Goal: Information Seeking & Learning: Learn about a topic

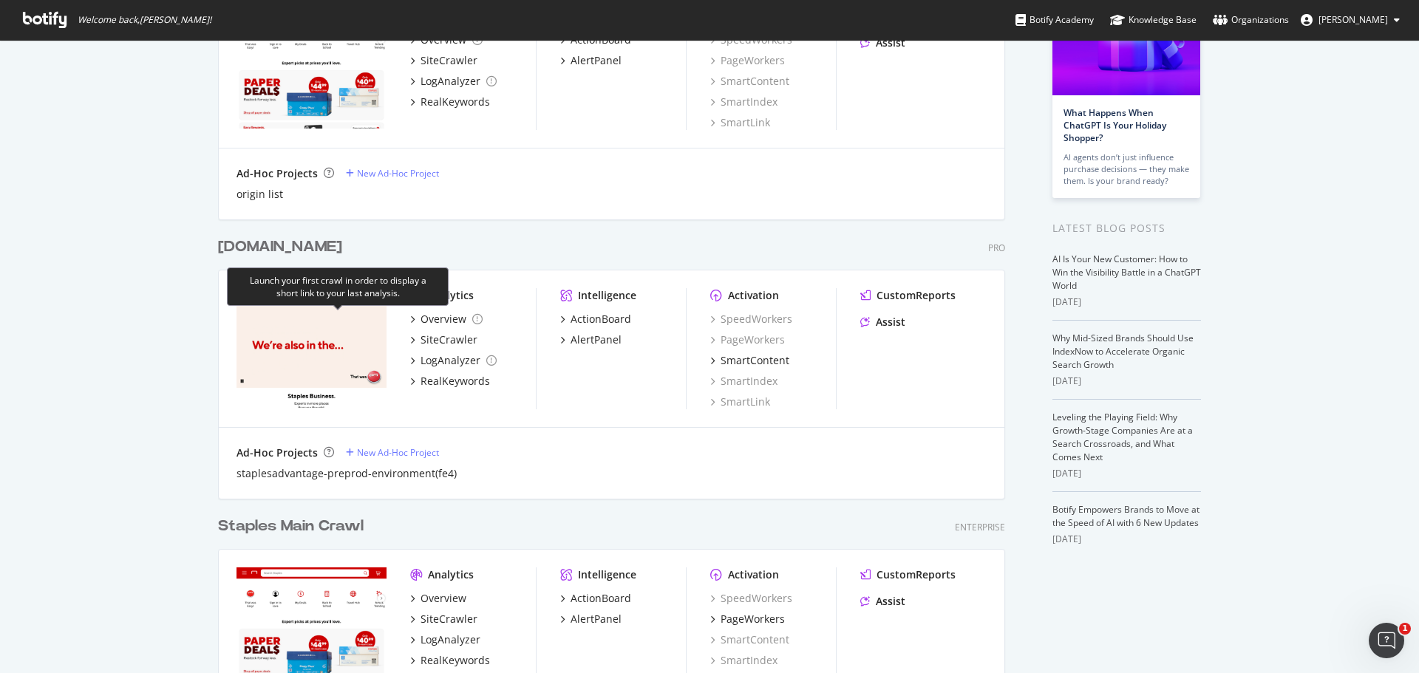
scroll to position [370, 0]
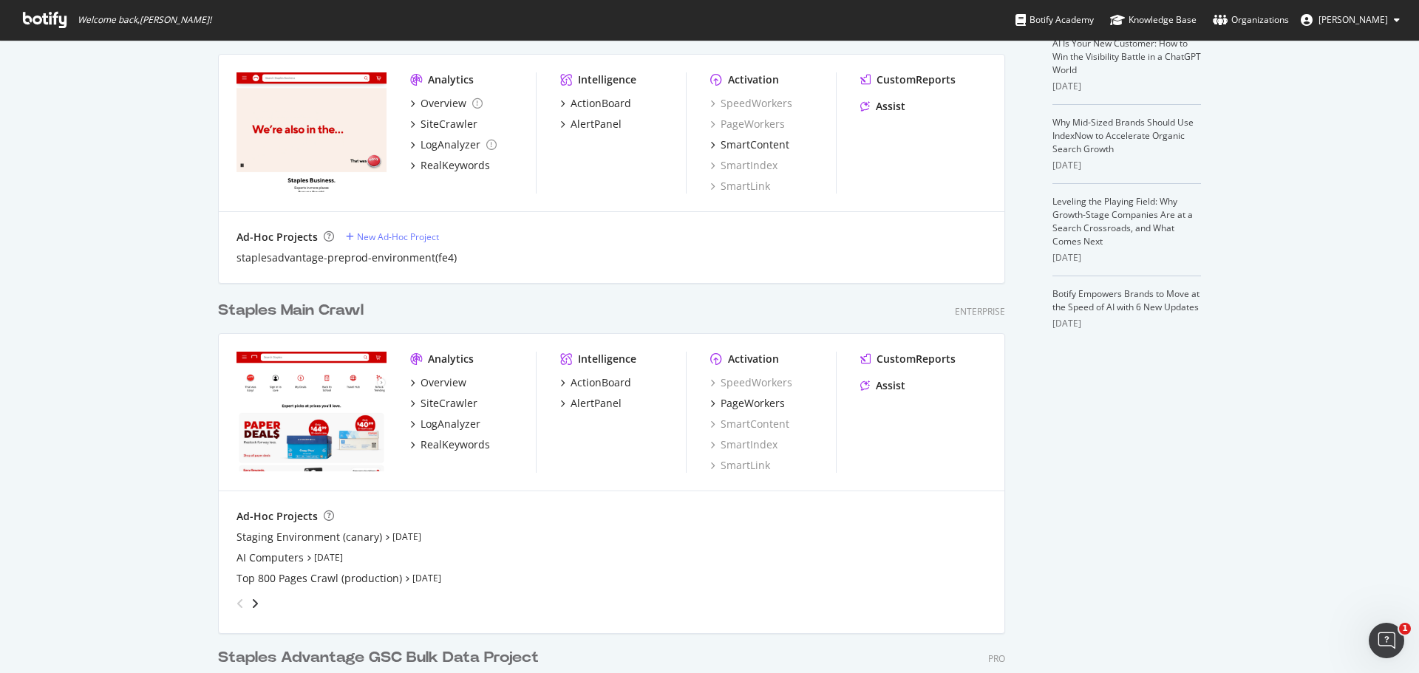
click at [451, 395] on div "Overview SiteCrawler LogAnalyzer RealKeywords" at bounding box center [473, 414] width 126 height 77
click at [451, 409] on div "SiteCrawler" at bounding box center [449, 403] width 57 height 15
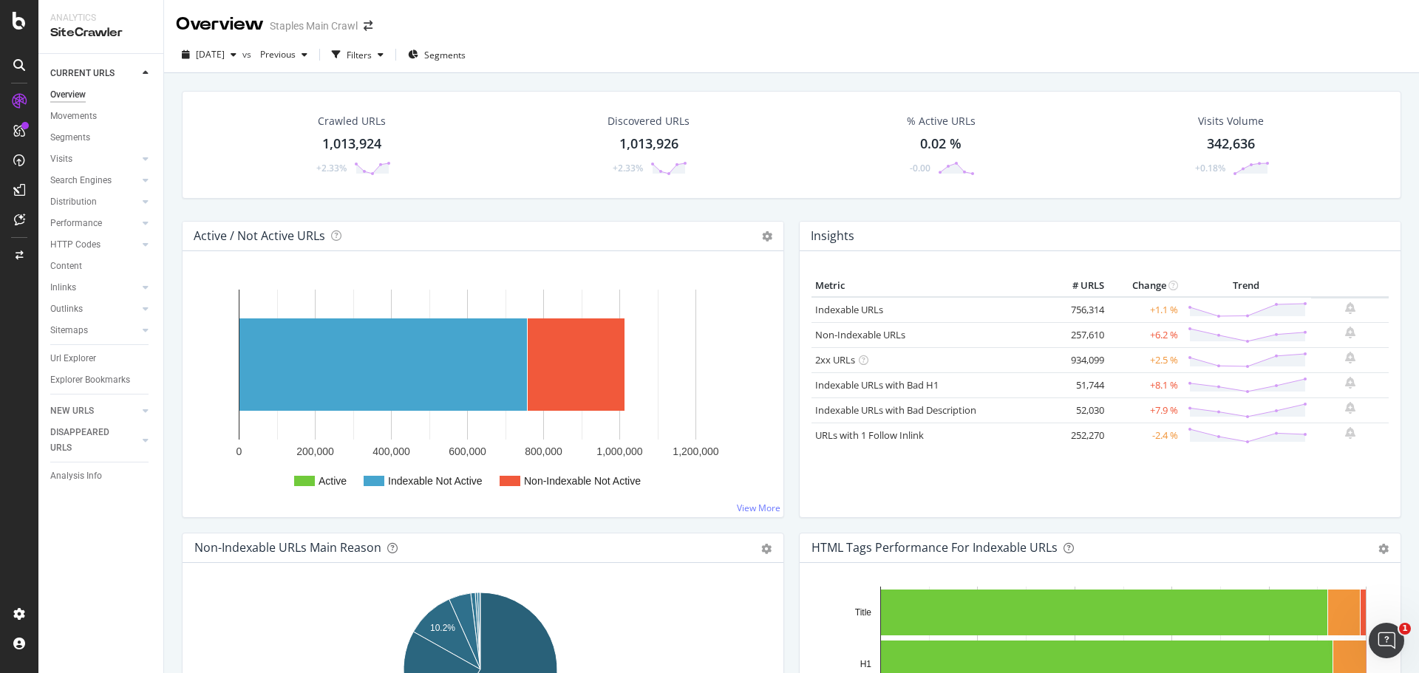
click at [143, 73] on icon at bounding box center [146, 73] width 6 height 9
click at [140, 74] on div at bounding box center [145, 73] width 15 height 15
click at [139, 74] on div at bounding box center [145, 73] width 15 height 15
click at [90, 97] on div "NEW URLS" at bounding box center [72, 95] width 44 height 16
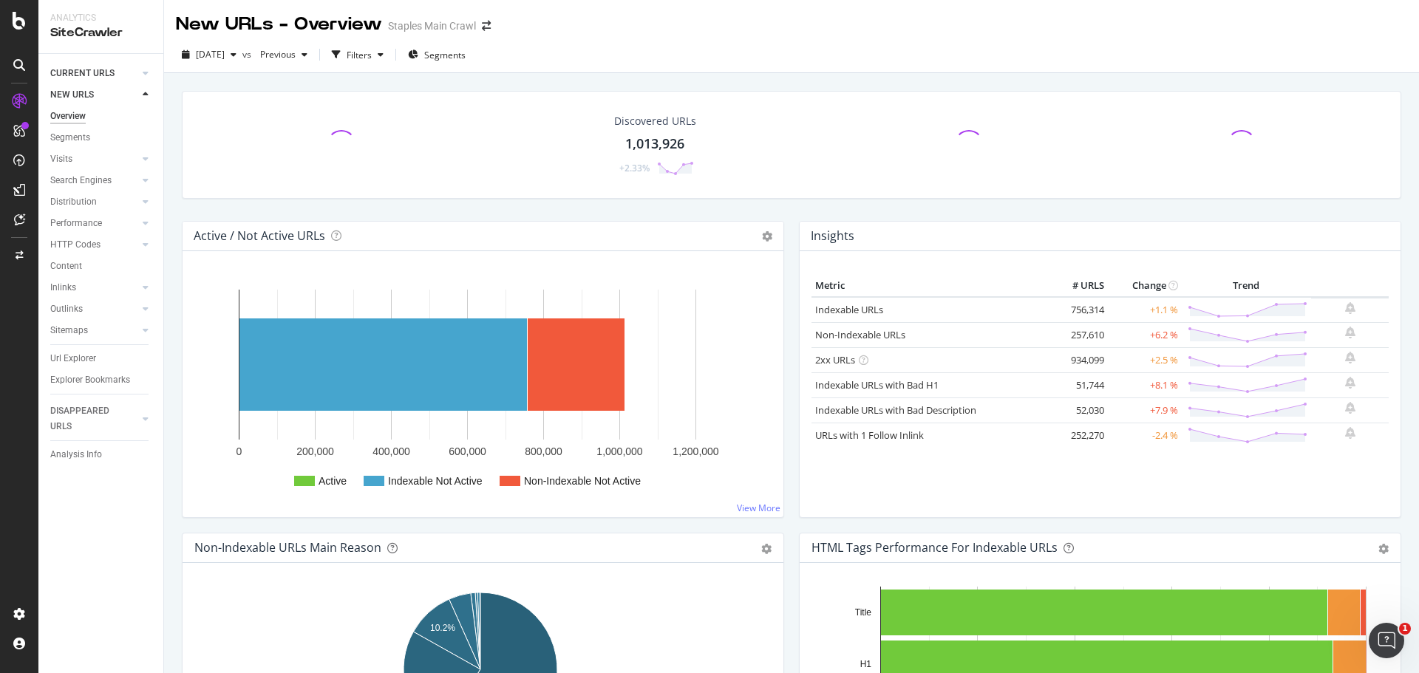
click at [135, 74] on div at bounding box center [130, 73] width 15 height 15
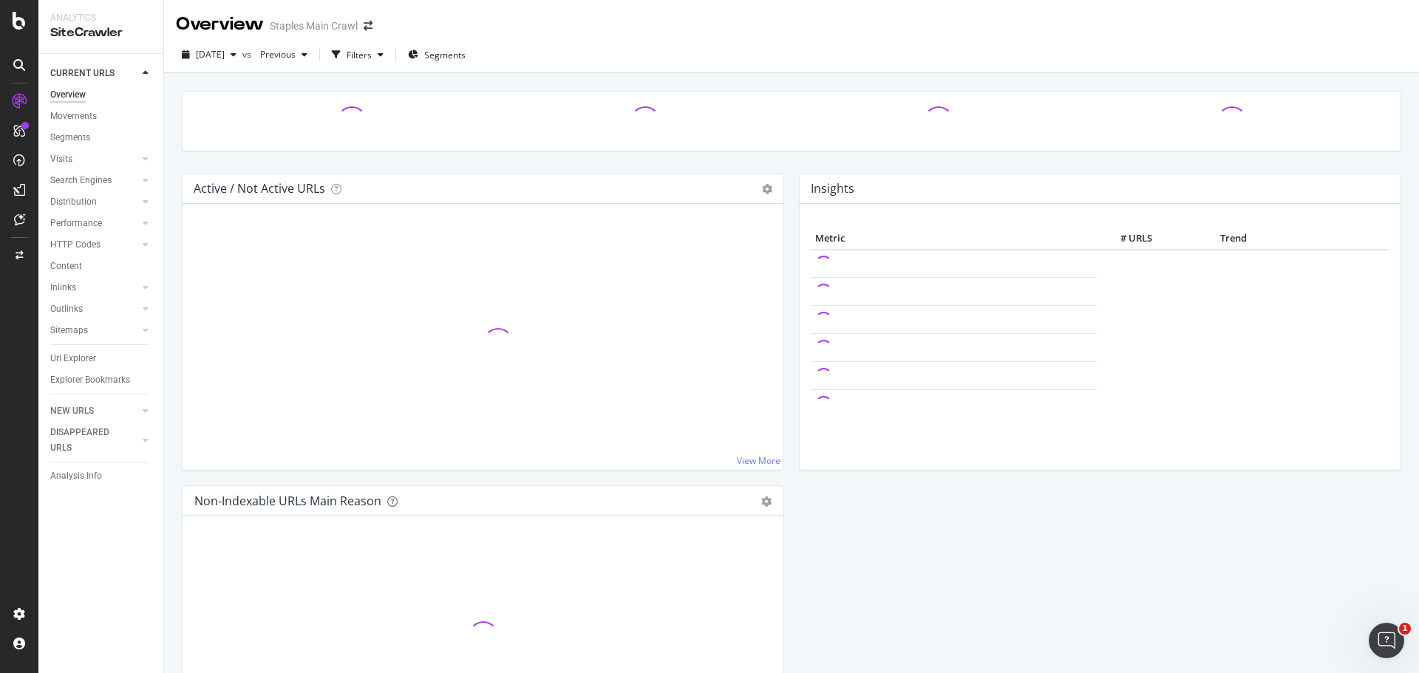
click at [149, 95] on div at bounding box center [145, 94] width 15 height 15
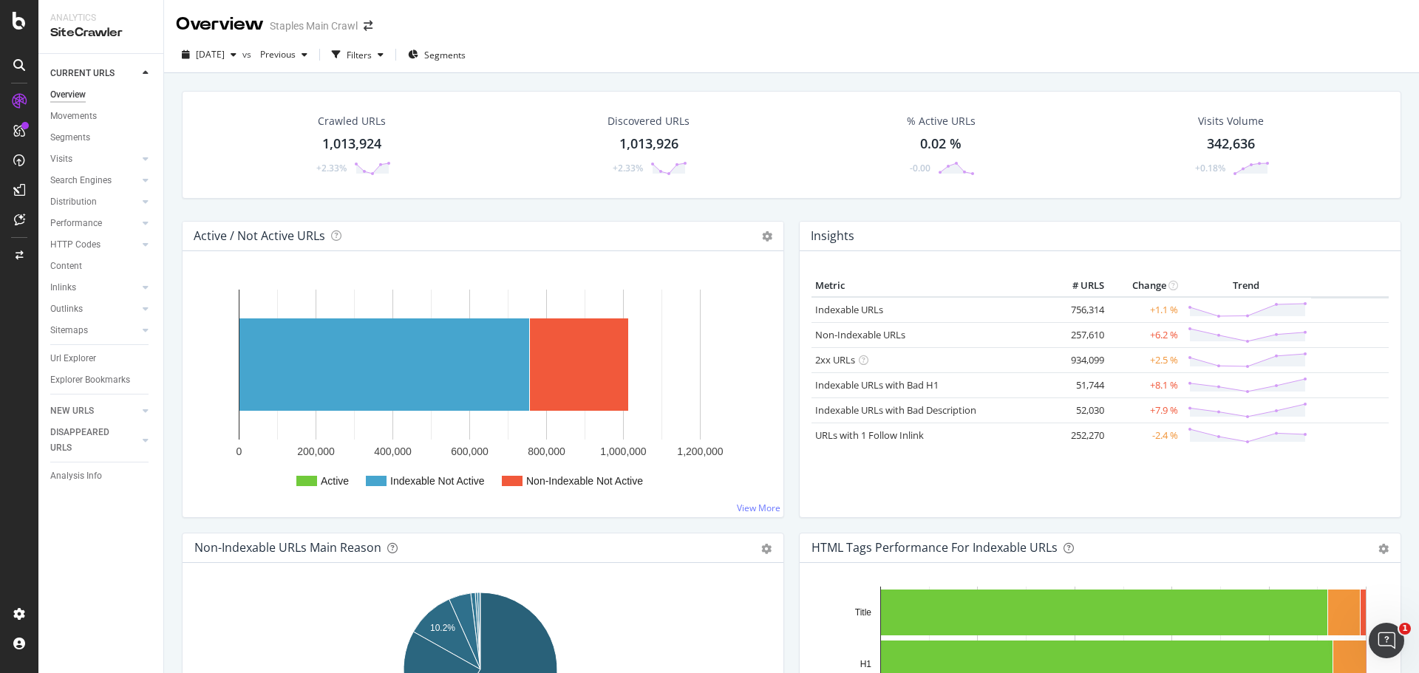
click at [139, 91] on div at bounding box center [145, 94] width 15 height 15
click at [143, 76] on icon at bounding box center [146, 73] width 6 height 9
click at [138, 74] on div at bounding box center [145, 73] width 15 height 15
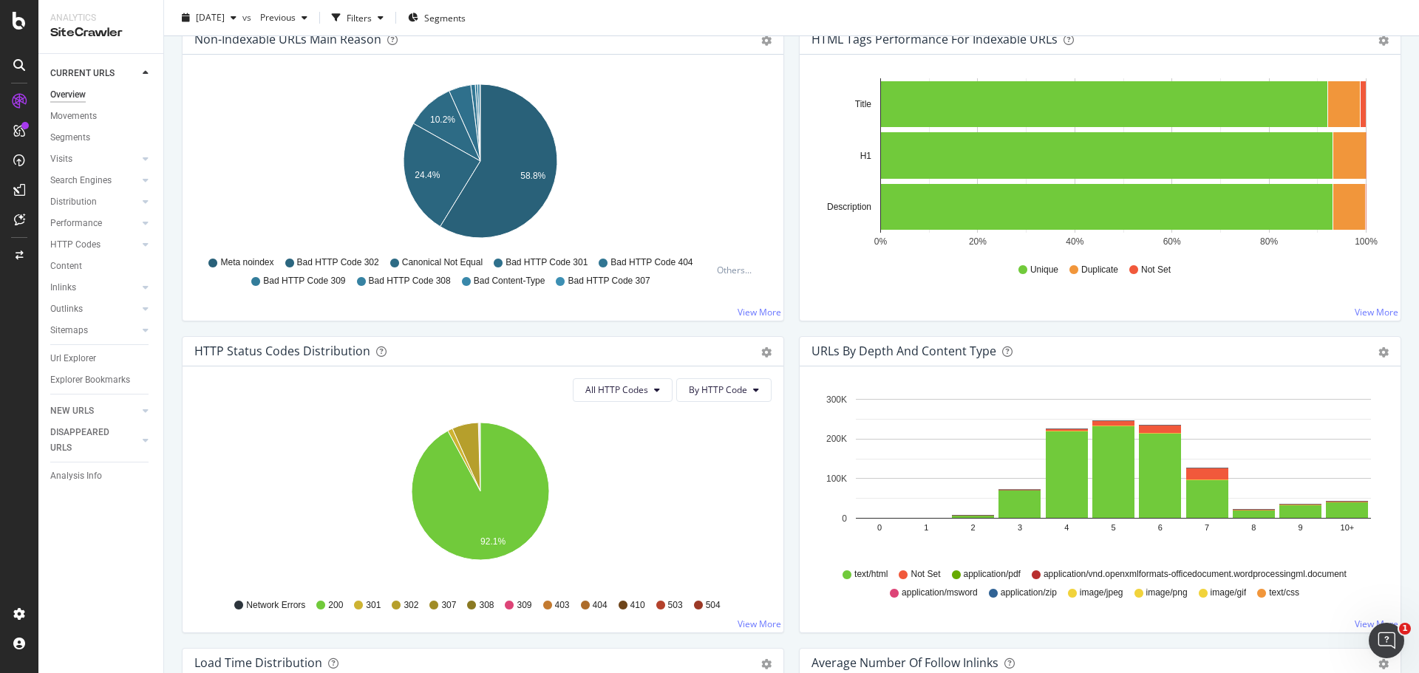
scroll to position [665, 0]
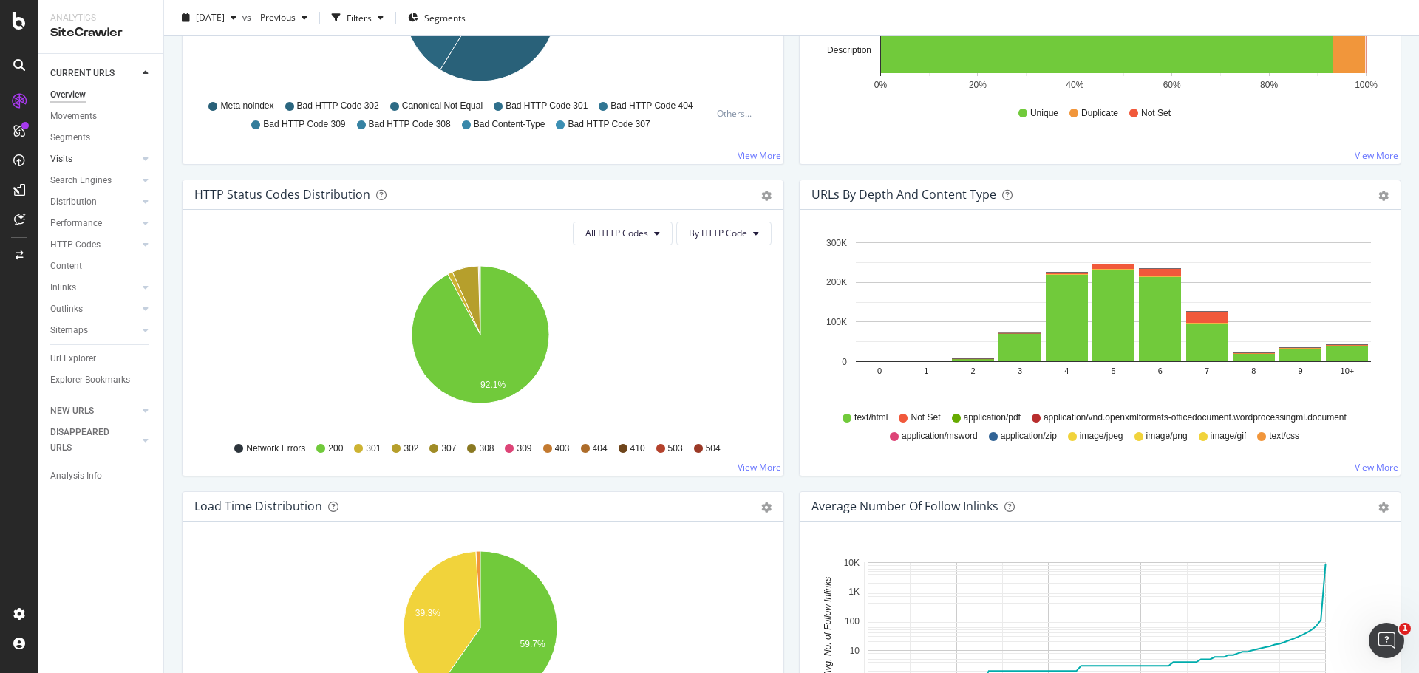
drag, startPoint x: 80, startPoint y: 157, endPoint x: 89, endPoint y: 163, distance: 10.7
click at [80, 157] on link "Visits" at bounding box center [94, 160] width 88 height 16
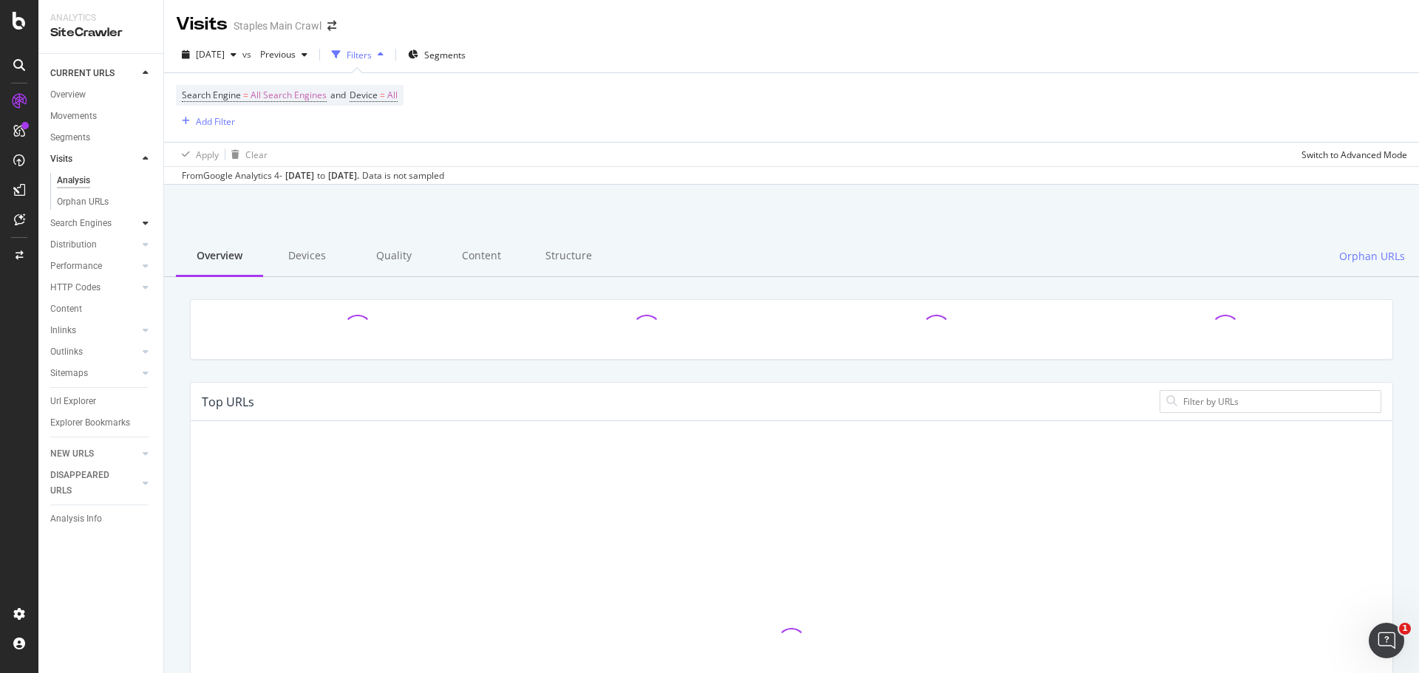
click at [149, 225] on div at bounding box center [145, 223] width 15 height 15
drag, startPoint x: 74, startPoint y: 201, endPoint x: 259, endPoint y: 254, distance: 193.0
click at [75, 201] on div "Top Charts" at bounding box center [79, 202] width 44 height 16
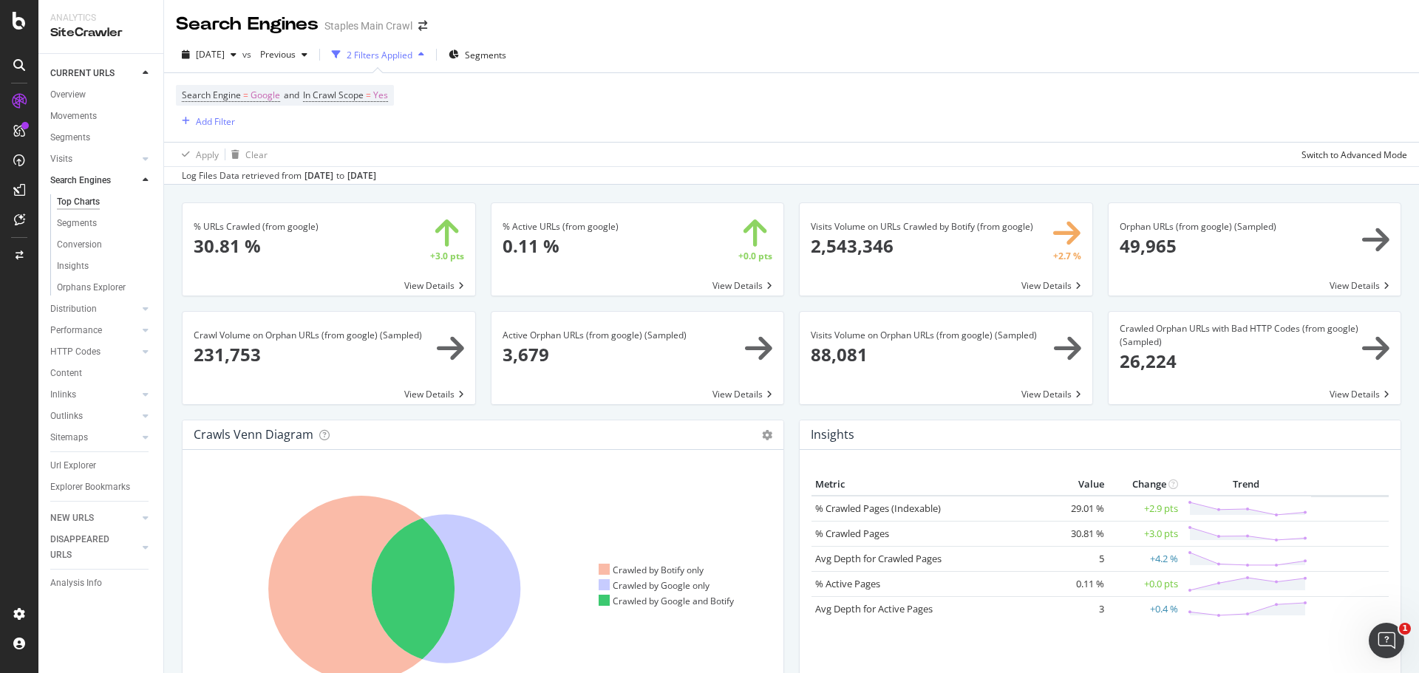
drag, startPoint x: 84, startPoint y: 161, endPoint x: 115, endPoint y: 184, distance: 39.2
click at [84, 163] on link "Visits" at bounding box center [94, 160] width 88 height 16
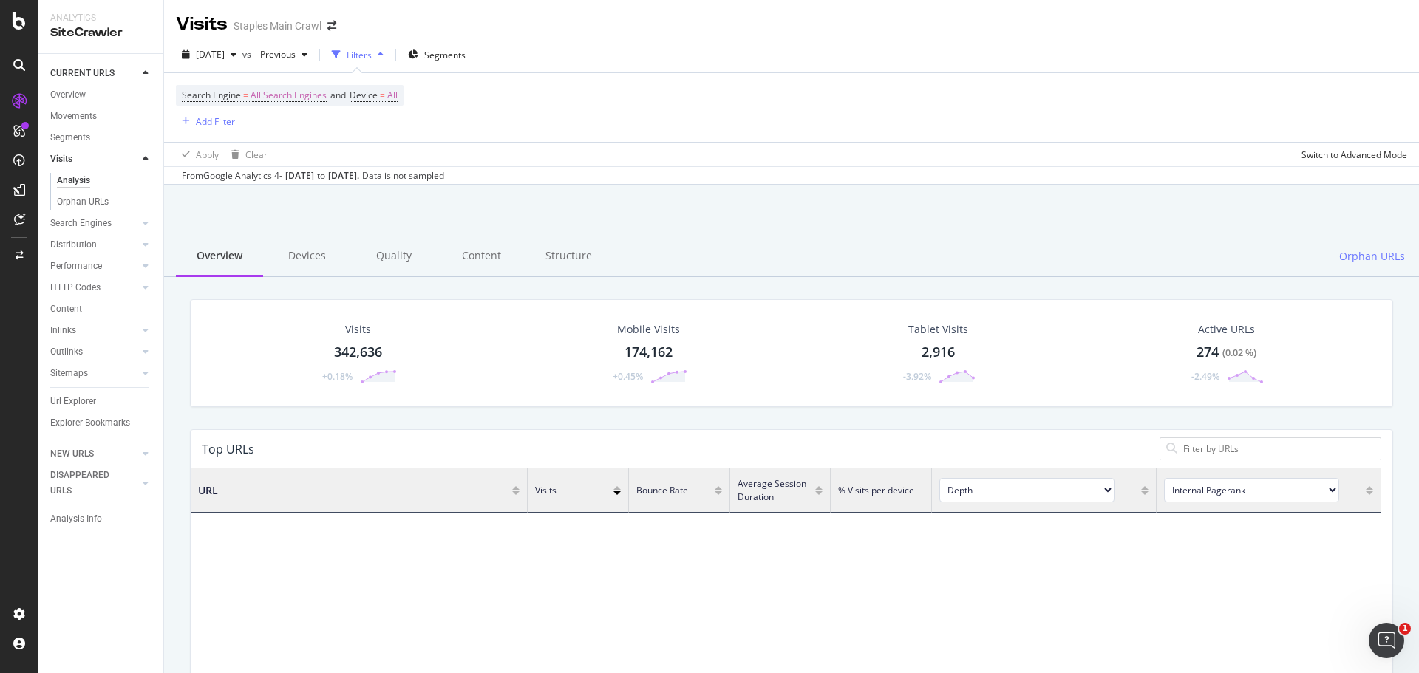
scroll to position [740, 0]
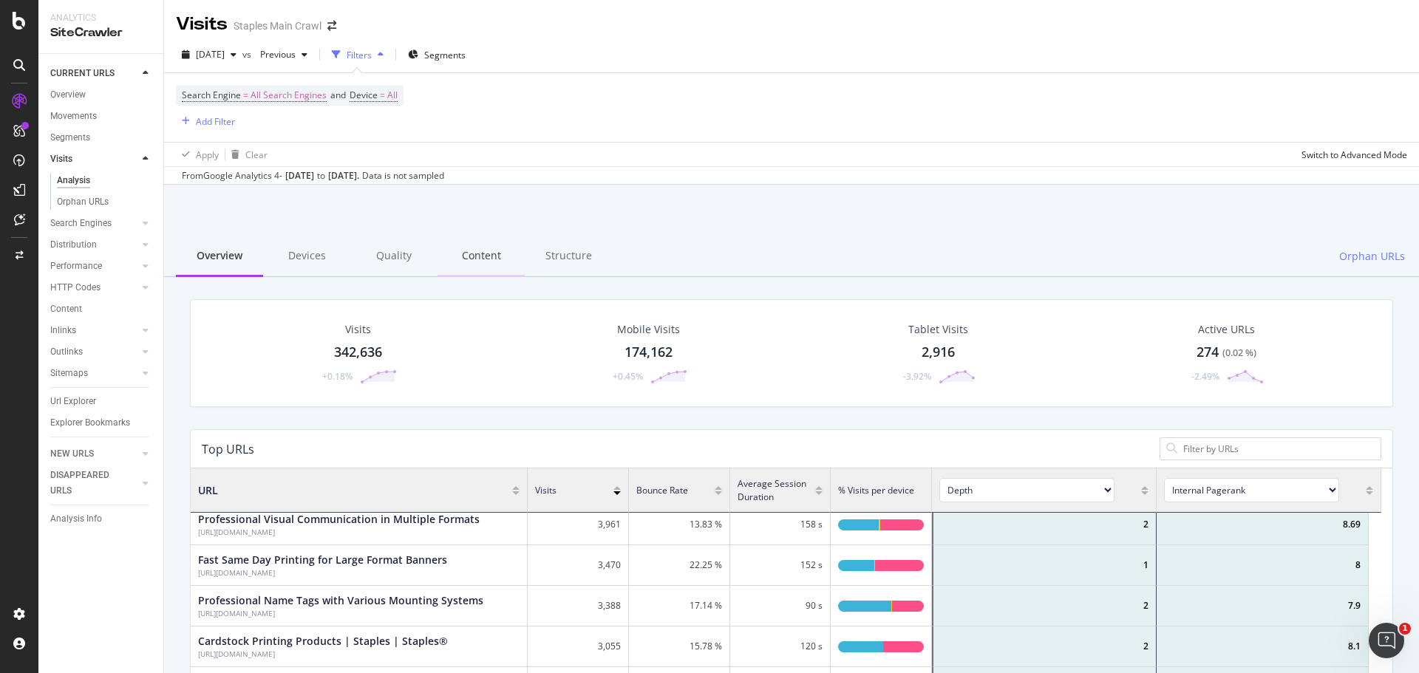
click at [477, 259] on div "Content" at bounding box center [481, 257] width 87 height 41
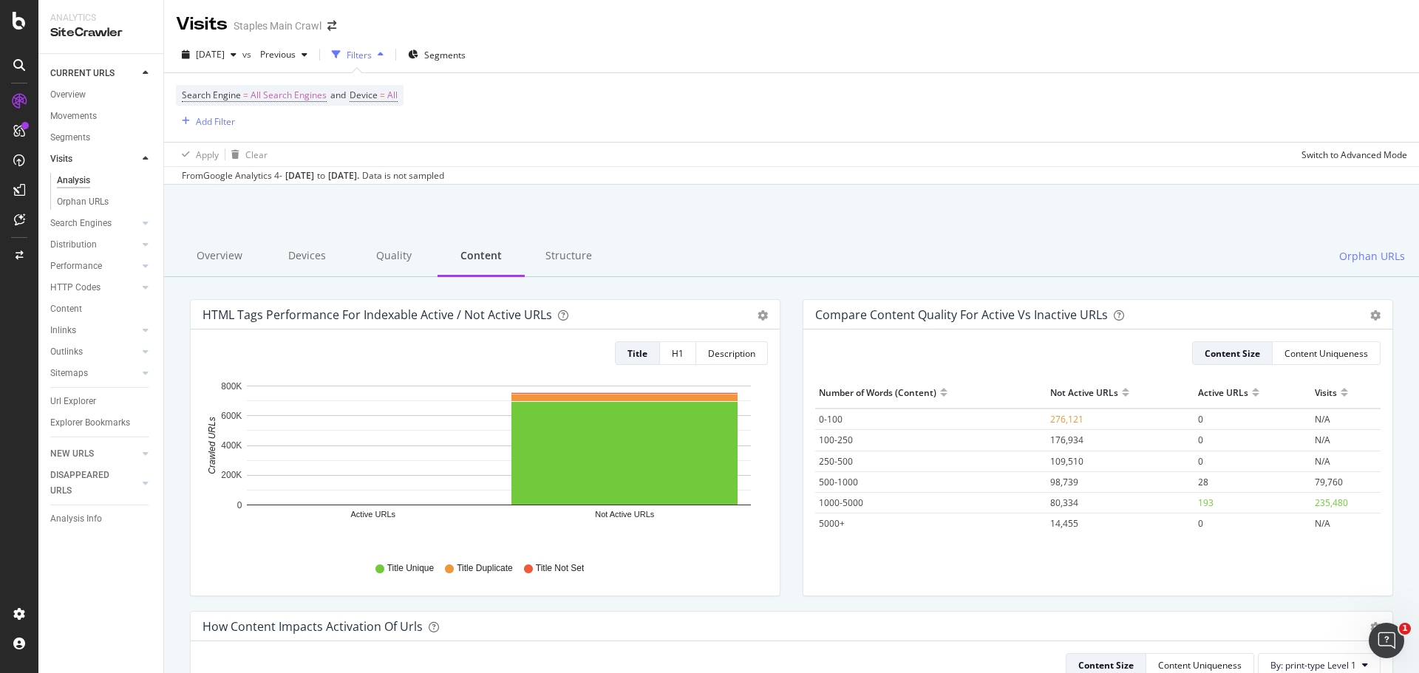
drag, startPoint x: 92, startPoint y: 161, endPoint x: 146, endPoint y: 157, distance: 54.1
click at [92, 161] on link "Visits" at bounding box center [94, 160] width 88 height 16
click at [152, 160] on div at bounding box center [145, 159] width 15 height 15
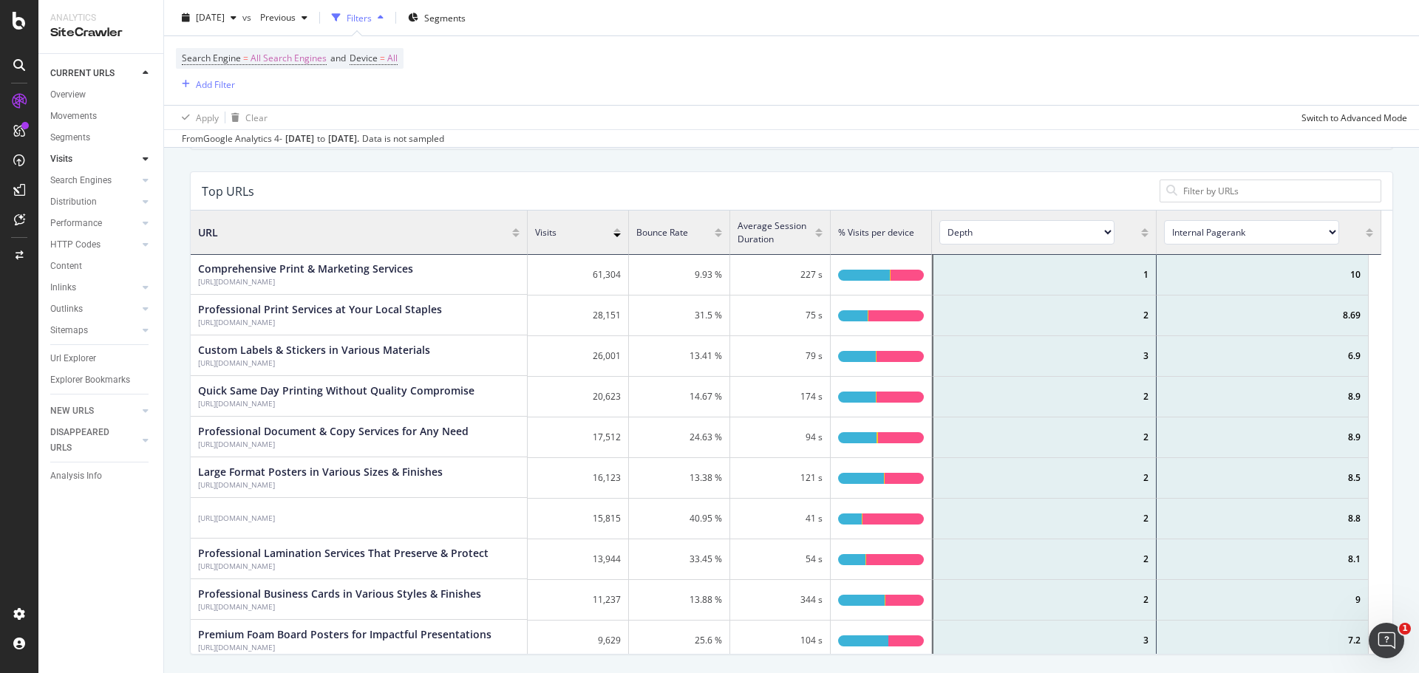
scroll to position [260, 0]
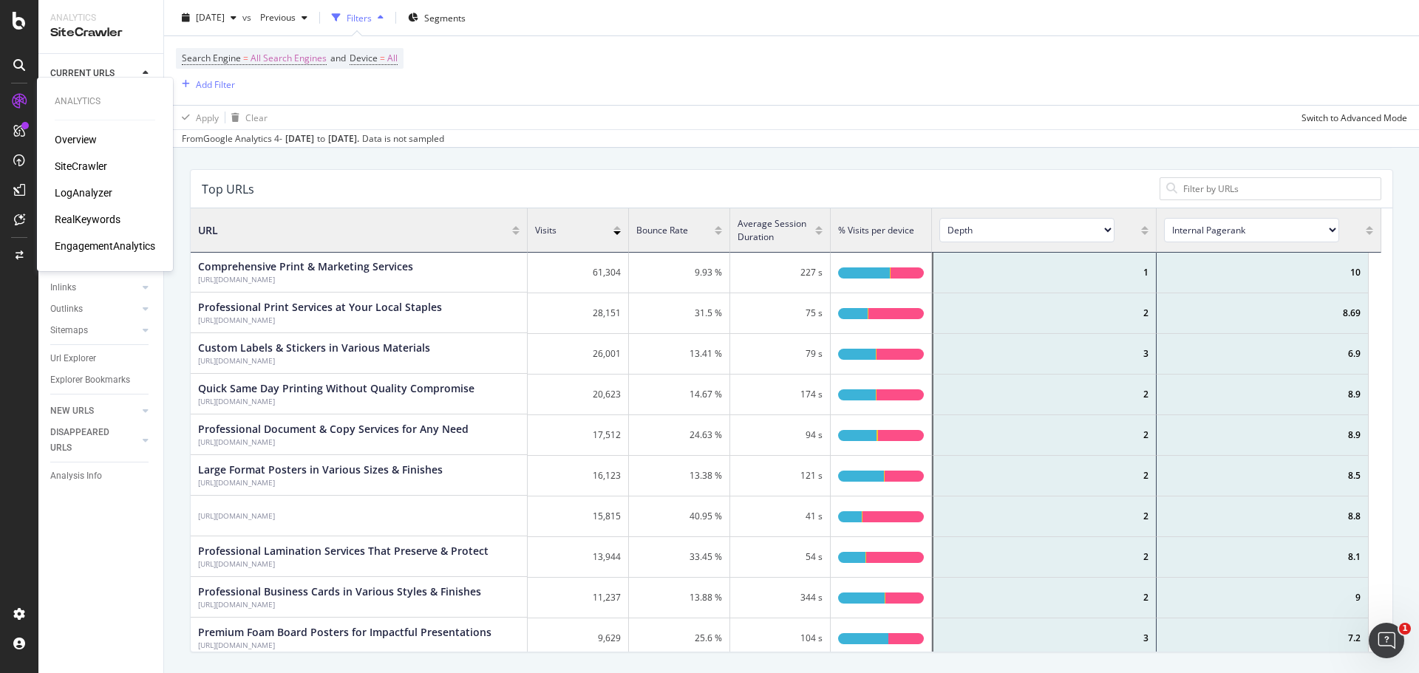
drag, startPoint x: 89, startPoint y: 191, endPoint x: 132, endPoint y: 197, distance: 44.0
click at [89, 190] on div "LogAnalyzer" at bounding box center [84, 193] width 58 height 15
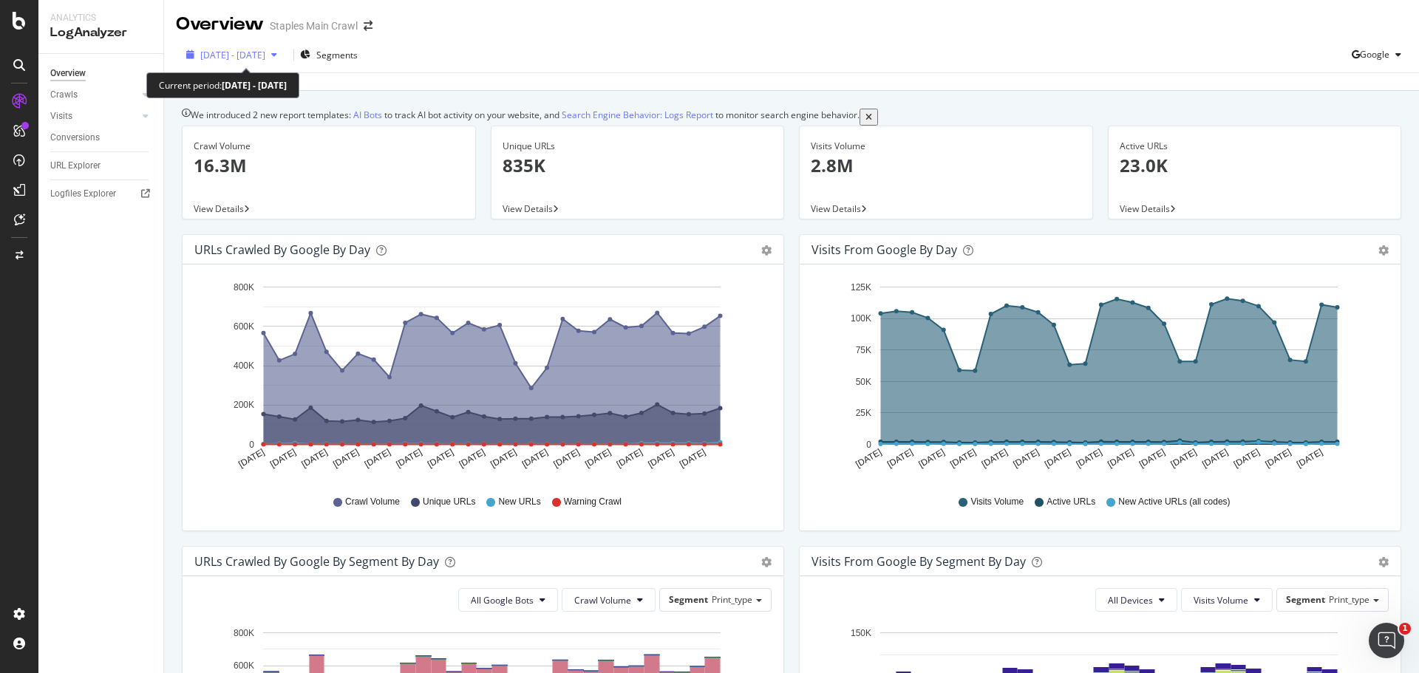
click at [265, 52] on span "[DATE] - [DATE]" at bounding box center [232, 55] width 65 height 13
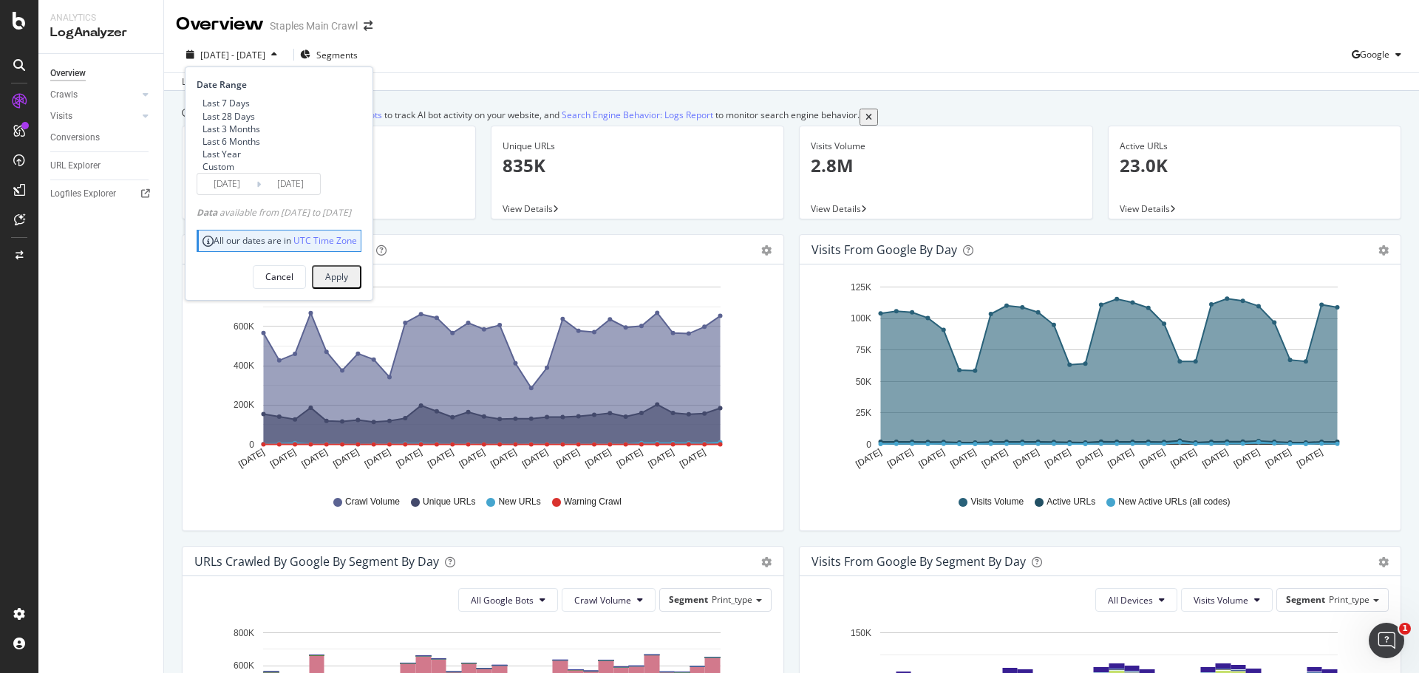
drag, startPoint x: 228, startPoint y: 146, endPoint x: 228, endPoint y: 154, distance: 8.1
click at [228, 135] on div "Last 3 Months" at bounding box center [232, 129] width 58 height 13
type input "[DATE]"
click at [348, 283] on div "Apply" at bounding box center [336, 277] width 23 height 13
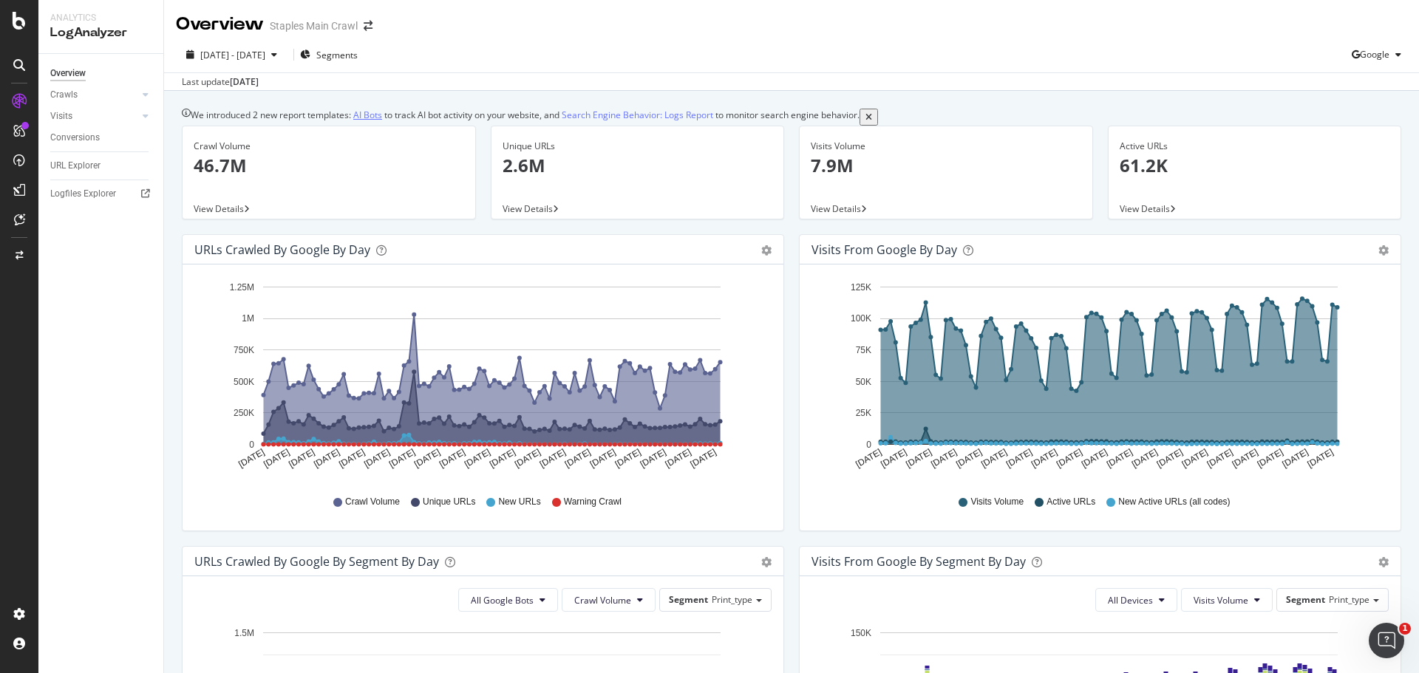
click at [378, 120] on link "AI Bots" at bounding box center [367, 115] width 29 height 13
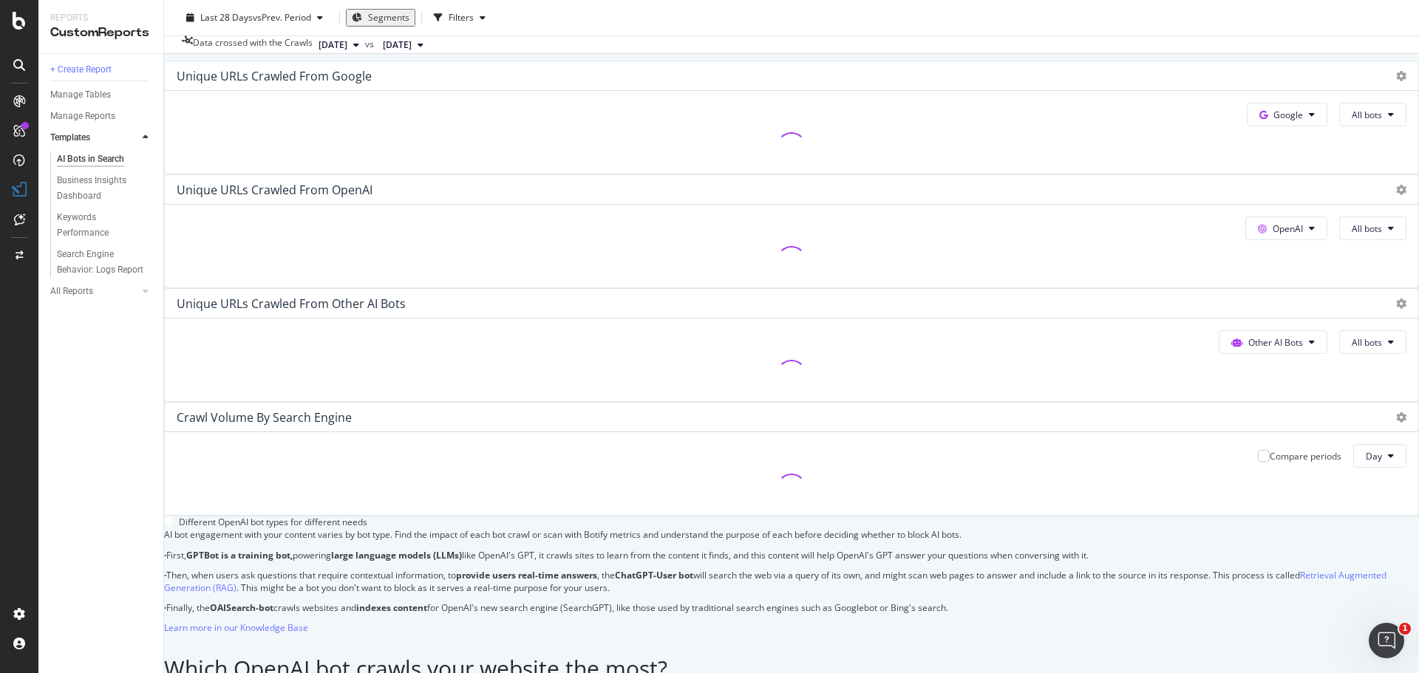
scroll to position [296, 0]
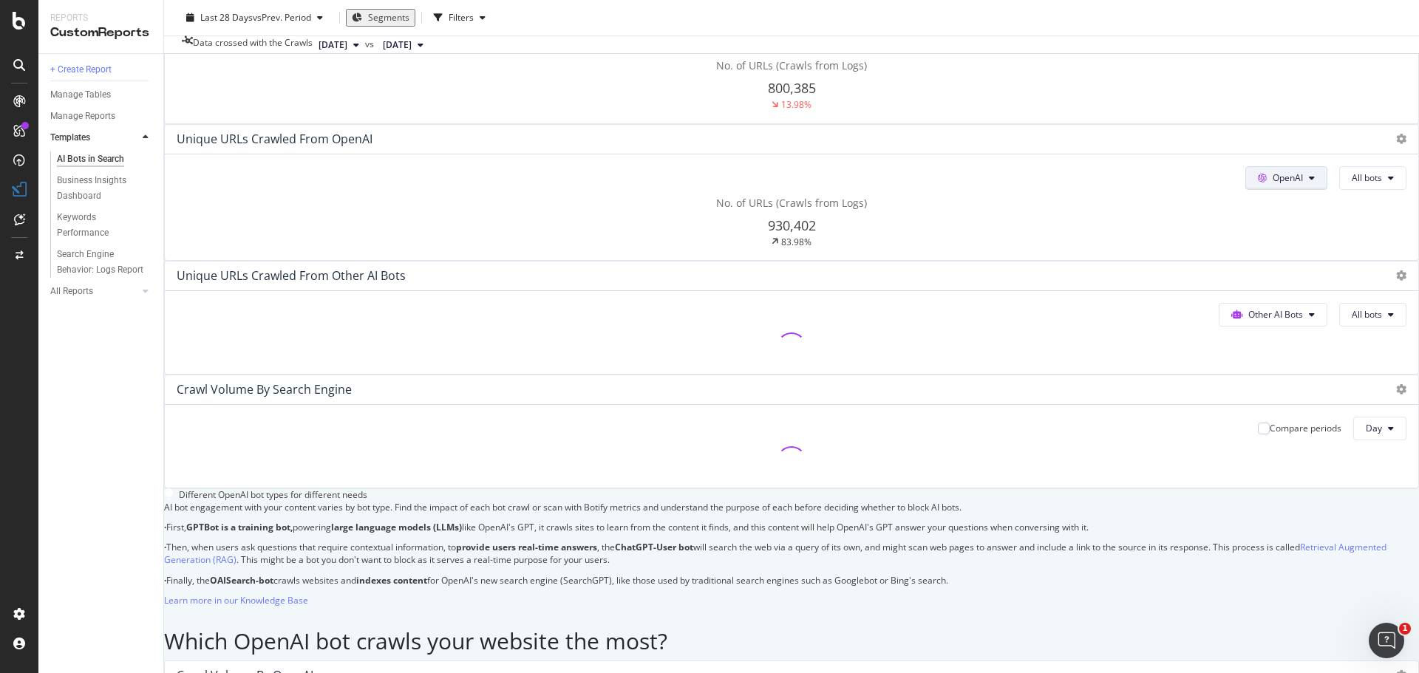
click at [1247, 52] on button "OpenAI" at bounding box center [1287, 41] width 81 height 24
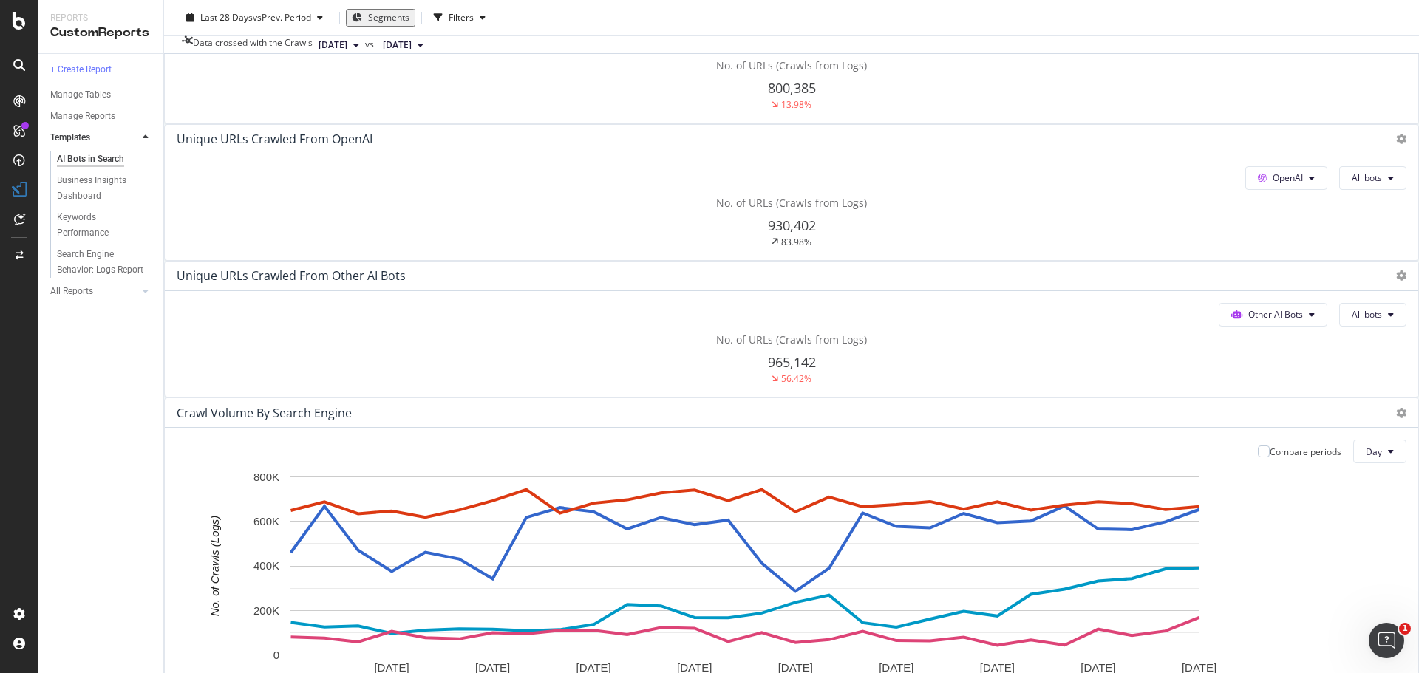
click at [1274, 47] on span "Google" at bounding box center [1289, 41] width 30 height 13
click at [1247, 52] on button "OpenAI" at bounding box center [1287, 41] width 81 height 24
click at [1352, 47] on span "All bots" at bounding box center [1367, 41] width 30 height 13
click at [1247, 52] on button "OpenAI" at bounding box center [1287, 41] width 81 height 24
click at [860, 313] on span "Other AI Bots" at bounding box center [865, 316] width 55 height 13
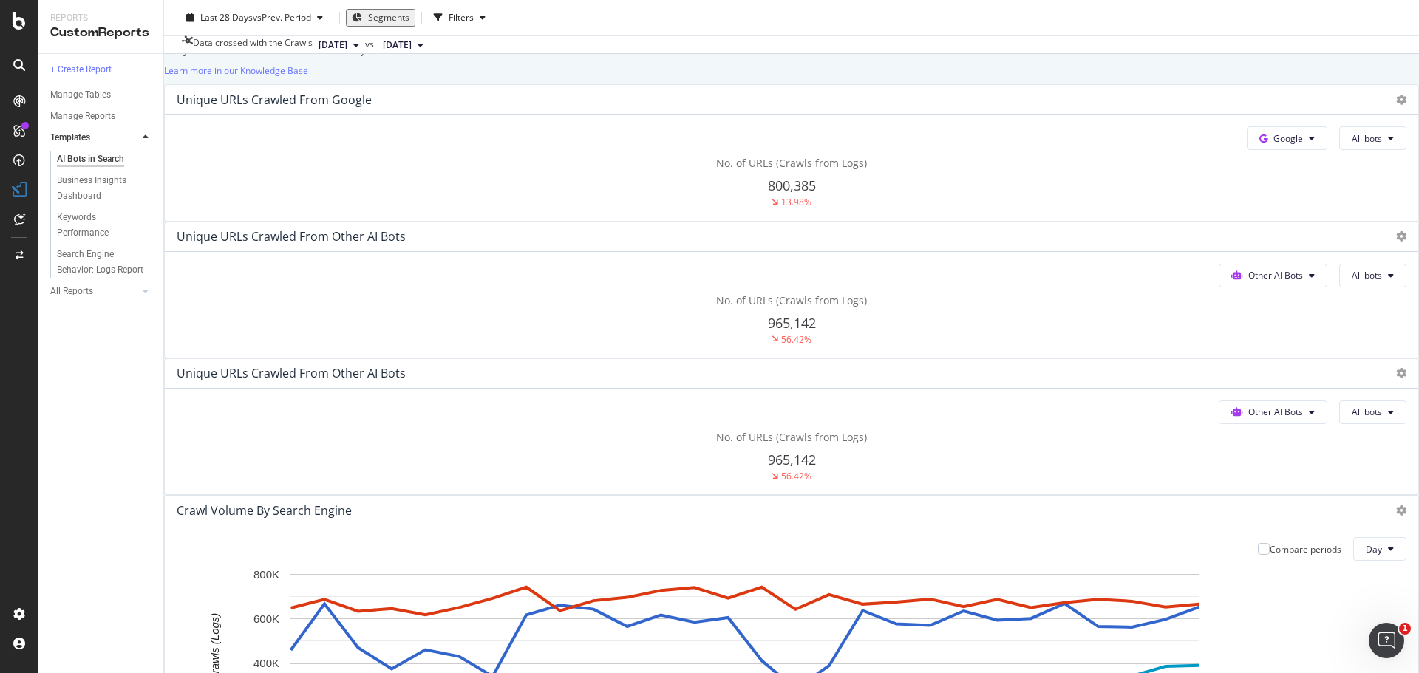
scroll to position [222, 0]
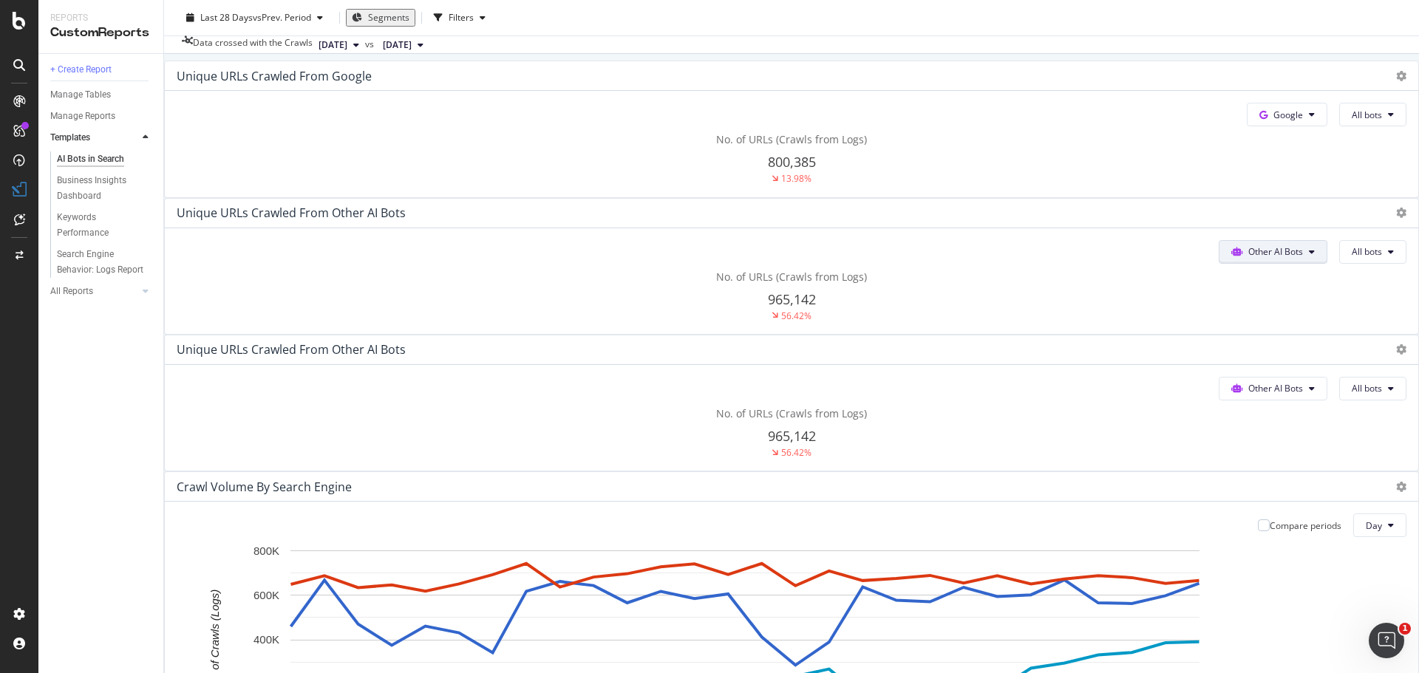
click at [1274, 121] on span "Other AI Bots" at bounding box center [1289, 115] width 30 height 13
click at [1340, 126] on button "All bots" at bounding box center [1373, 115] width 67 height 24
click at [954, 384] on div "ClaudeWeb" at bounding box center [950, 373] width 106 height 21
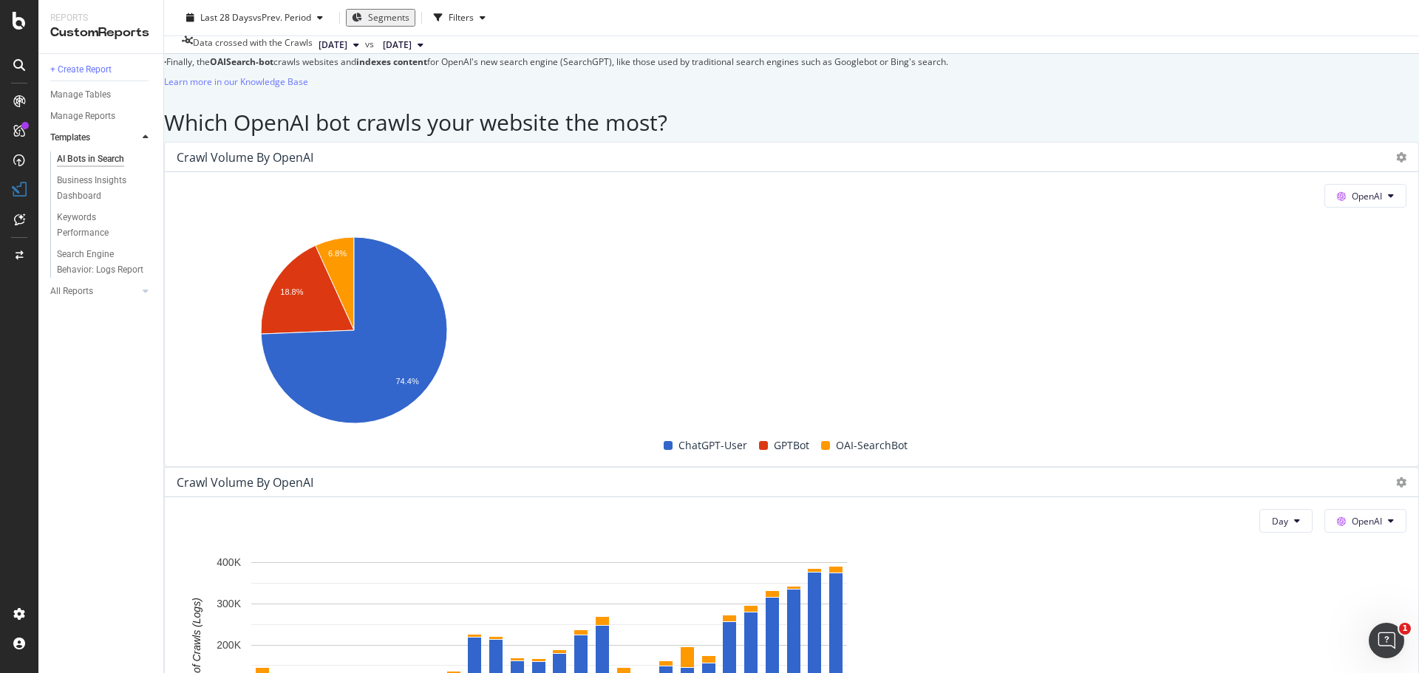
scroll to position [1035, 0]
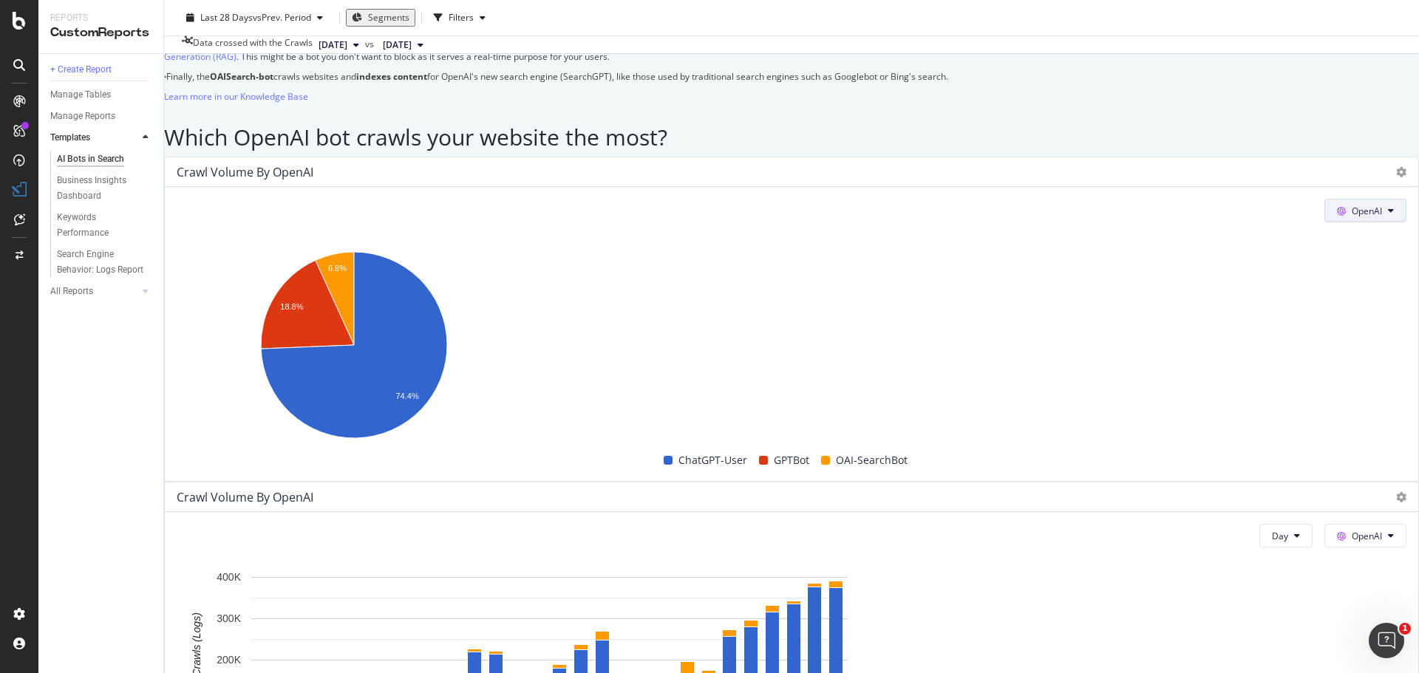
click at [1325, 223] on button "OpenAI" at bounding box center [1366, 211] width 82 height 24
click at [936, 483] on div "Crawl Volume by OpenAI" at bounding box center [792, 498] width 1254 height 30
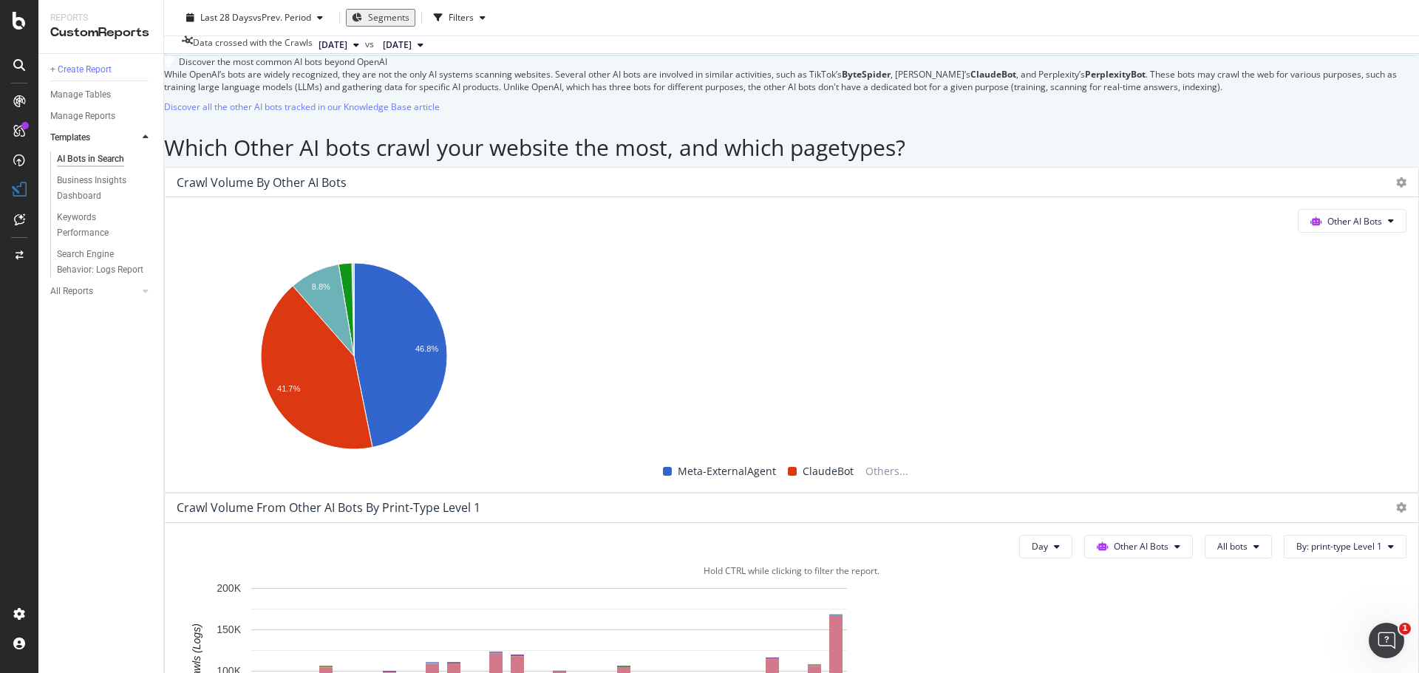
scroll to position [2070, 0]
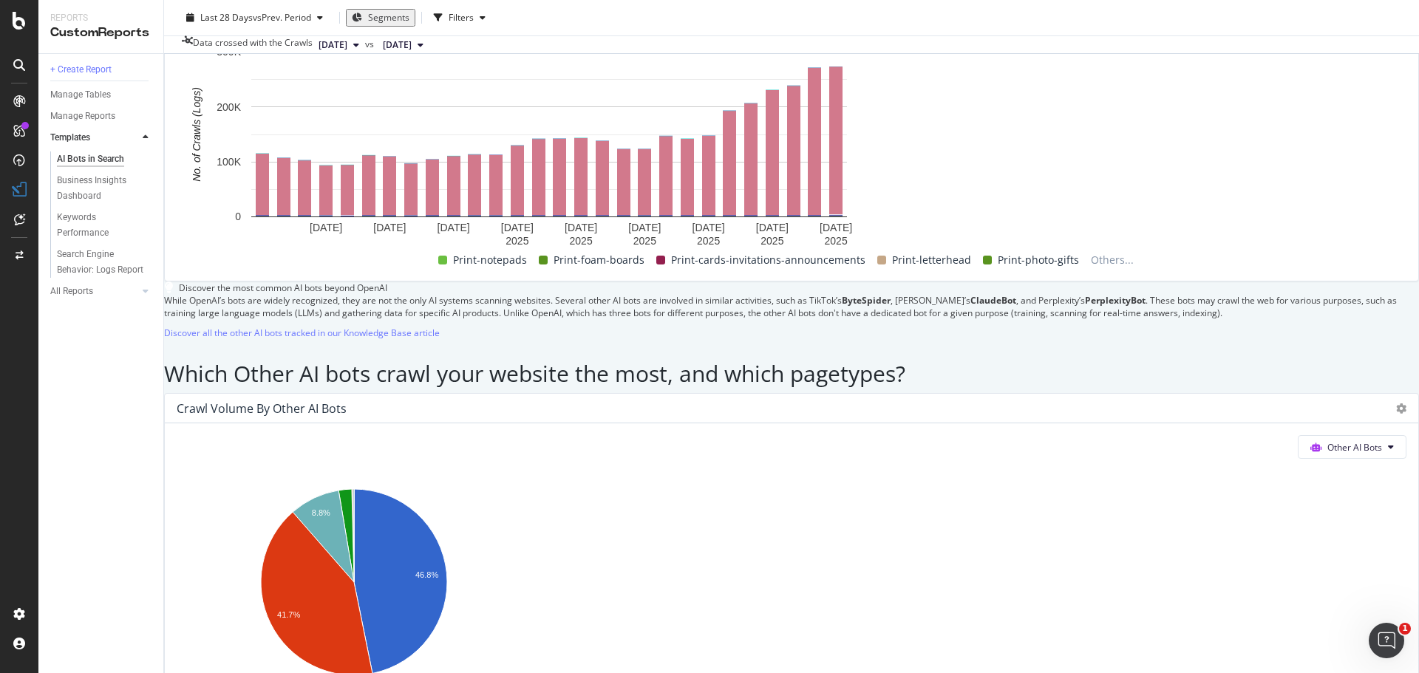
click at [1189, 16] on span "All bots" at bounding box center [1218, 10] width 59 height 13
click at [1286, 22] on button "By: print-type Level 1" at bounding box center [1345, 11] width 123 height 24
click at [1229, 296] on div "Select a Segment" at bounding box center [1219, 294] width 75 height 13
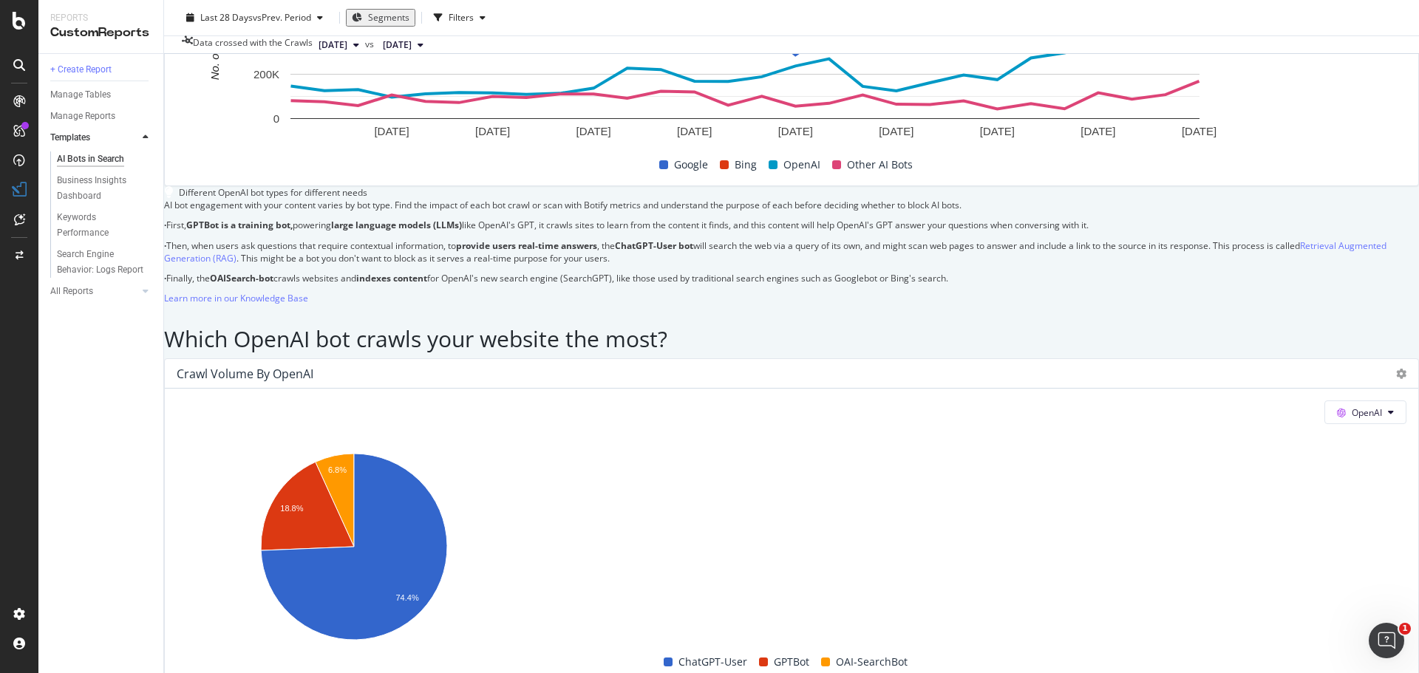
scroll to position [591, 0]
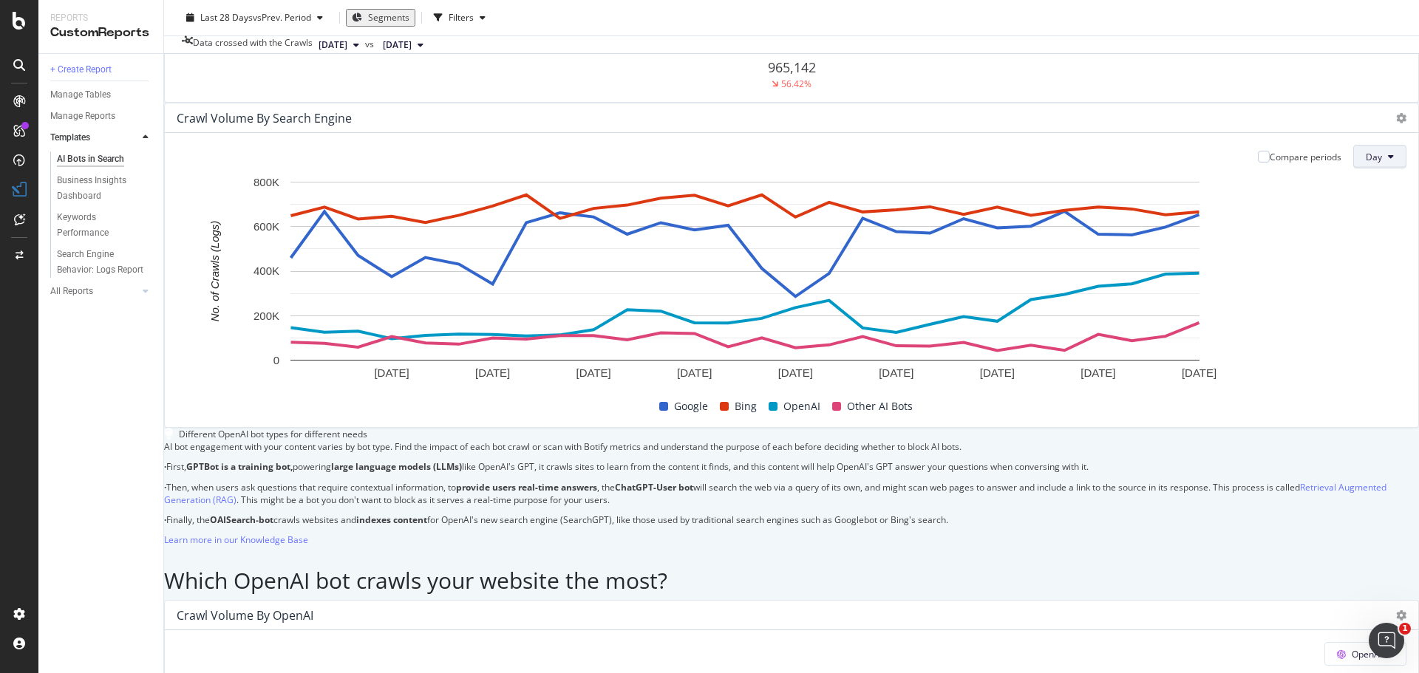
click at [1366, 163] on span "Day" at bounding box center [1374, 157] width 16 height 13
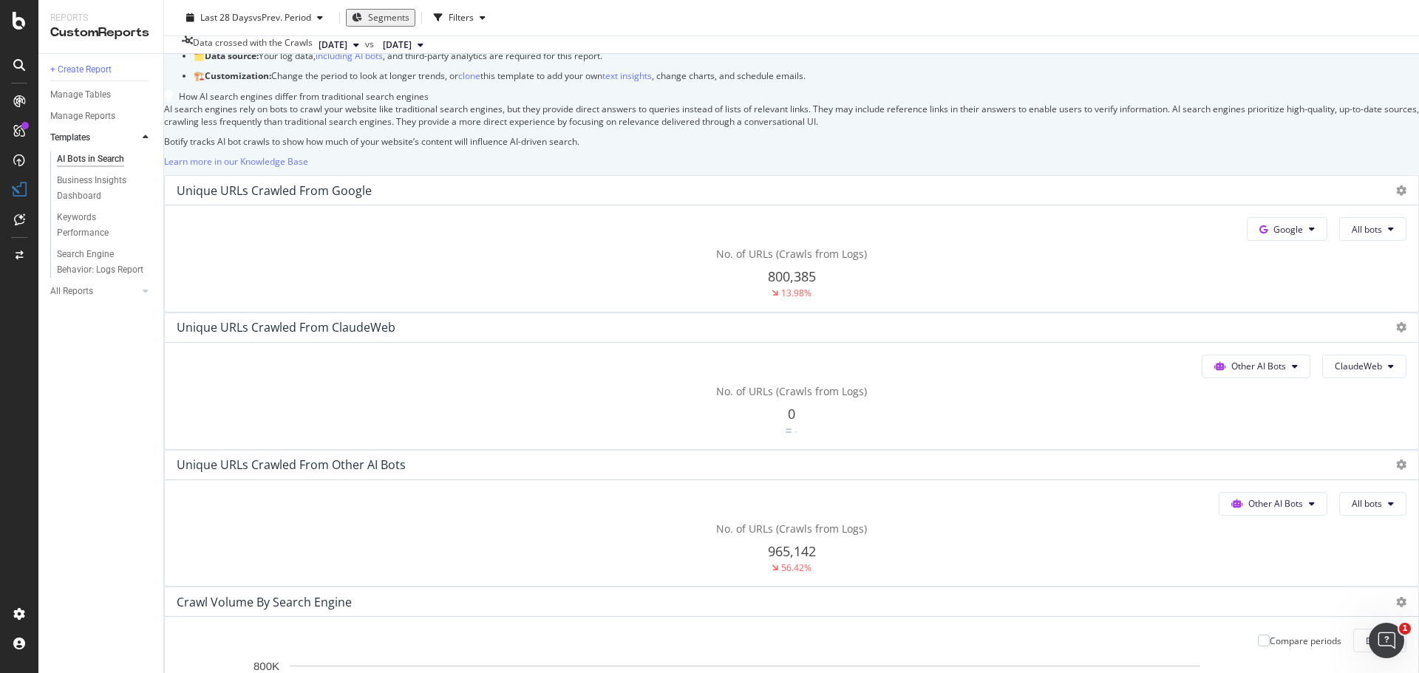
scroll to position [0, 0]
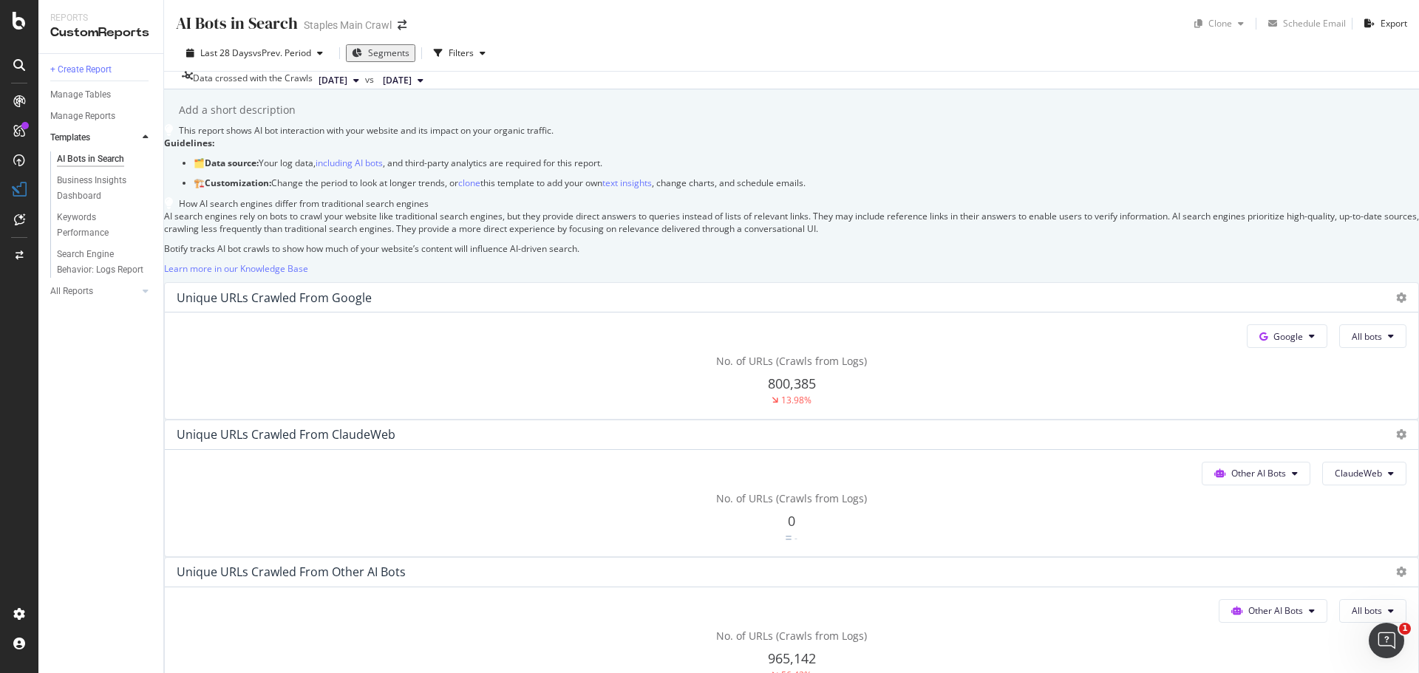
click at [138, 143] on div at bounding box center [130, 137] width 15 height 15
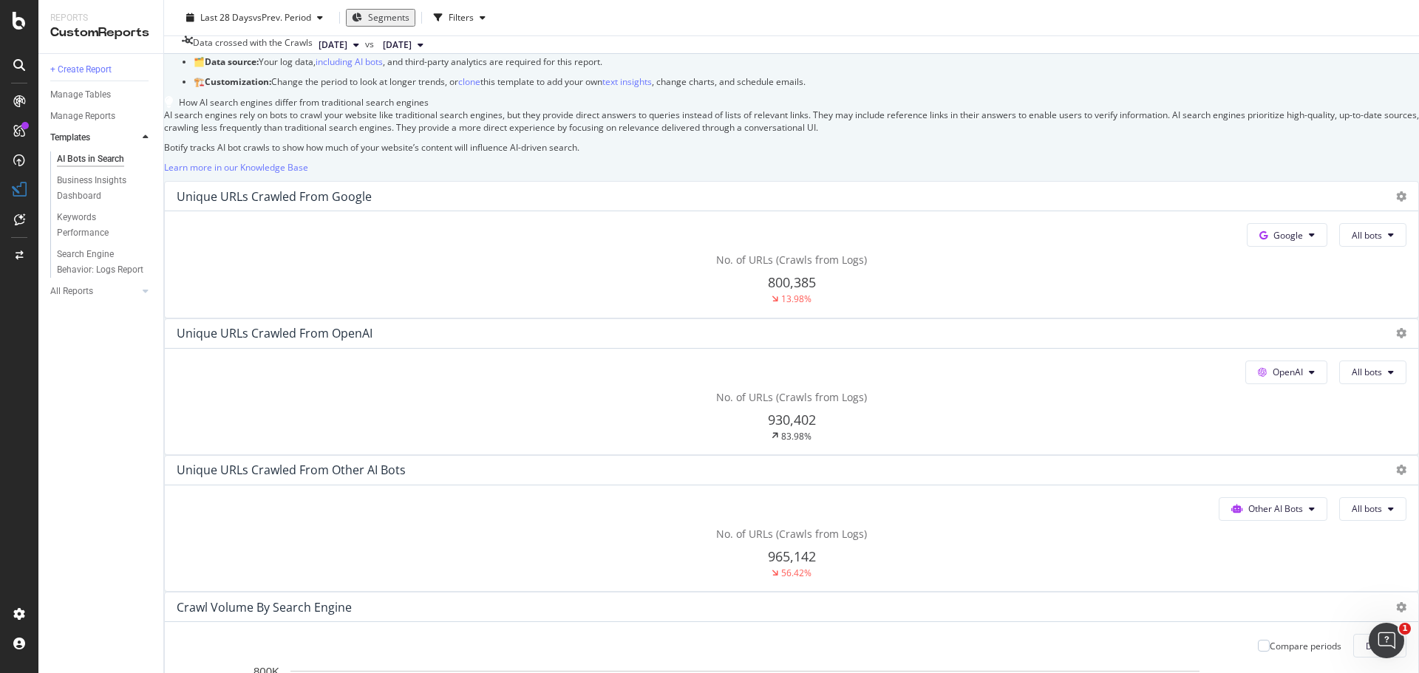
scroll to position [296, 0]
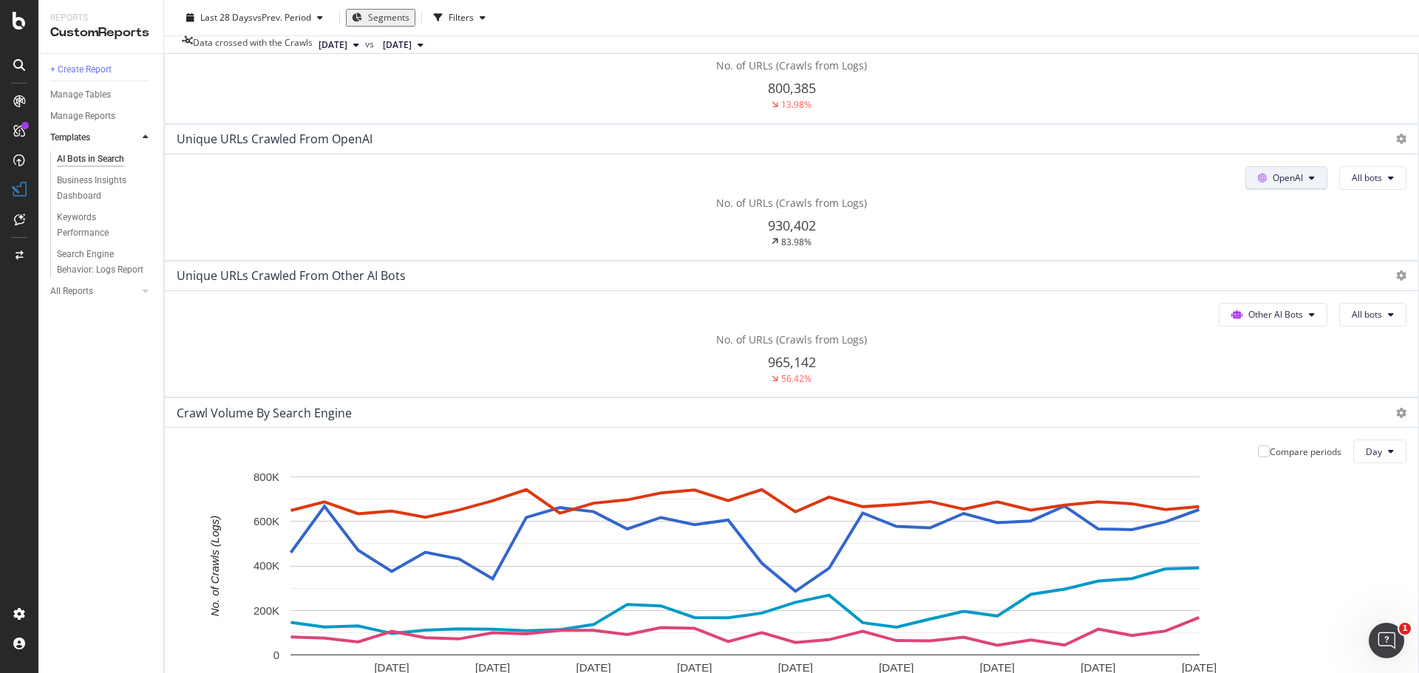
click at [1274, 47] on span "OpenAI" at bounding box center [1289, 41] width 30 height 13
click at [1273, 184] on span "OpenAI" at bounding box center [1288, 178] width 30 height 13
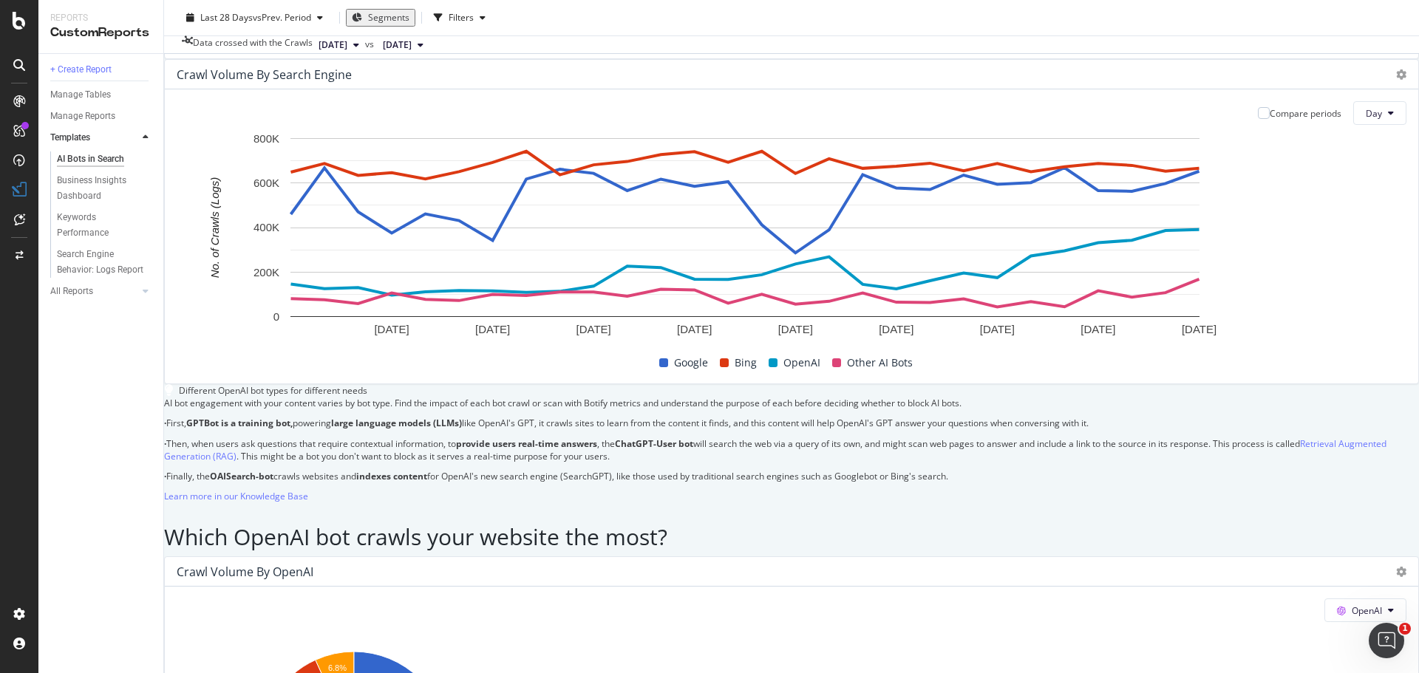
scroll to position [665, 0]
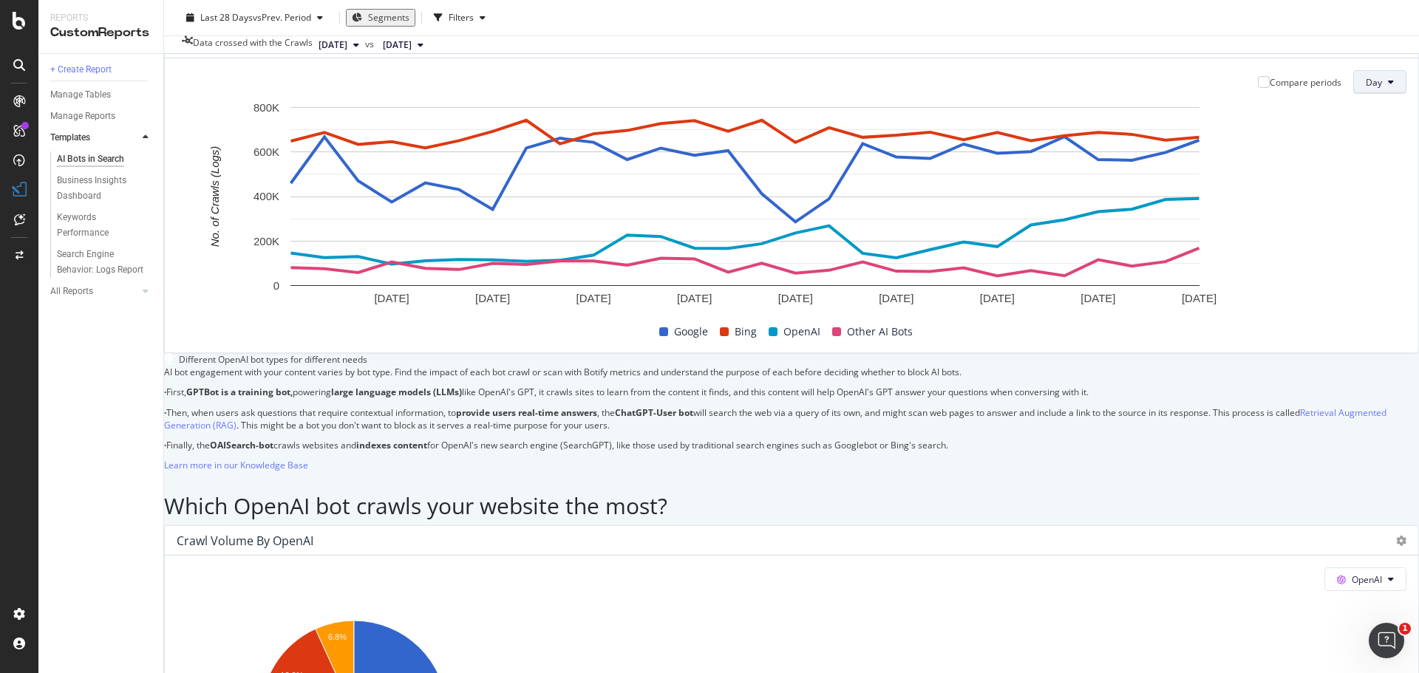
click at [1366, 89] on span "Day" at bounding box center [1374, 82] width 16 height 13
click at [1331, 263] on span "Month" at bounding box center [1327, 263] width 27 height 13
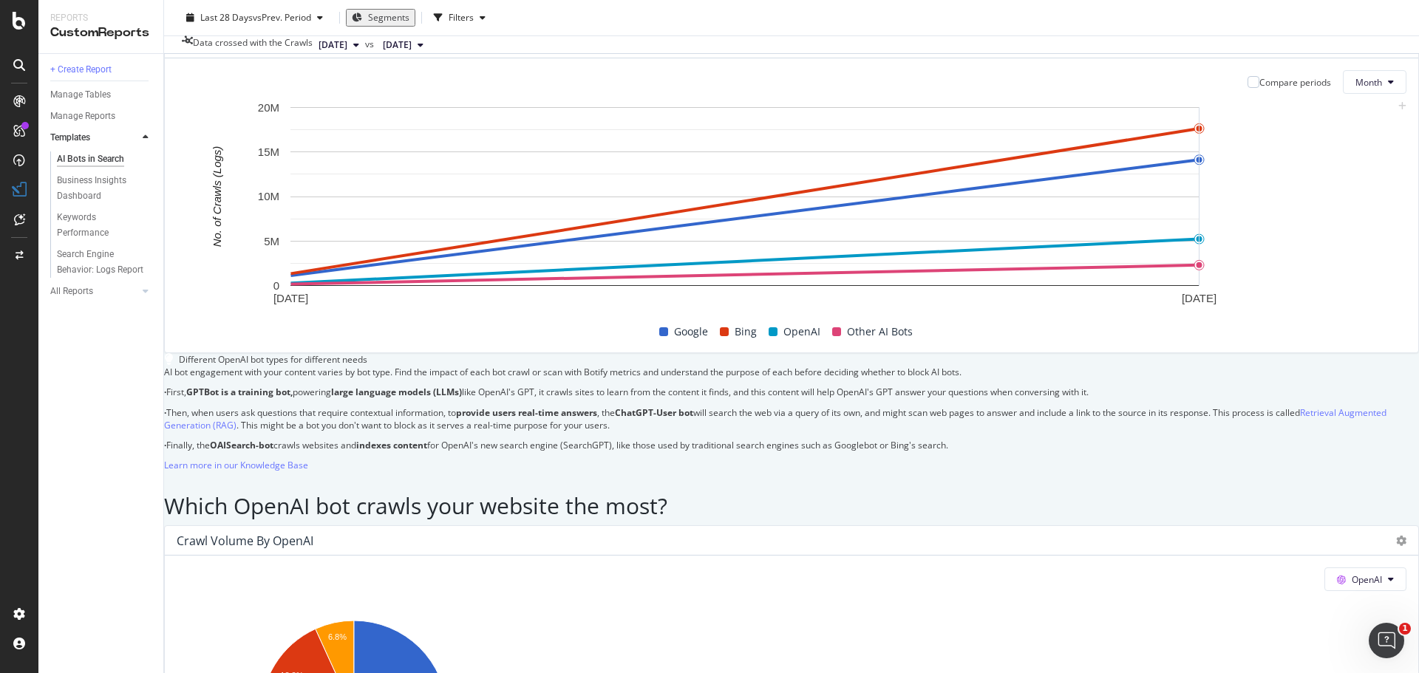
drag, startPoint x: 1241, startPoint y: 222, endPoint x: 1086, endPoint y: 250, distance: 157.8
click at [882, 279] on rect "A chart." at bounding box center [745, 196] width 909 height 179
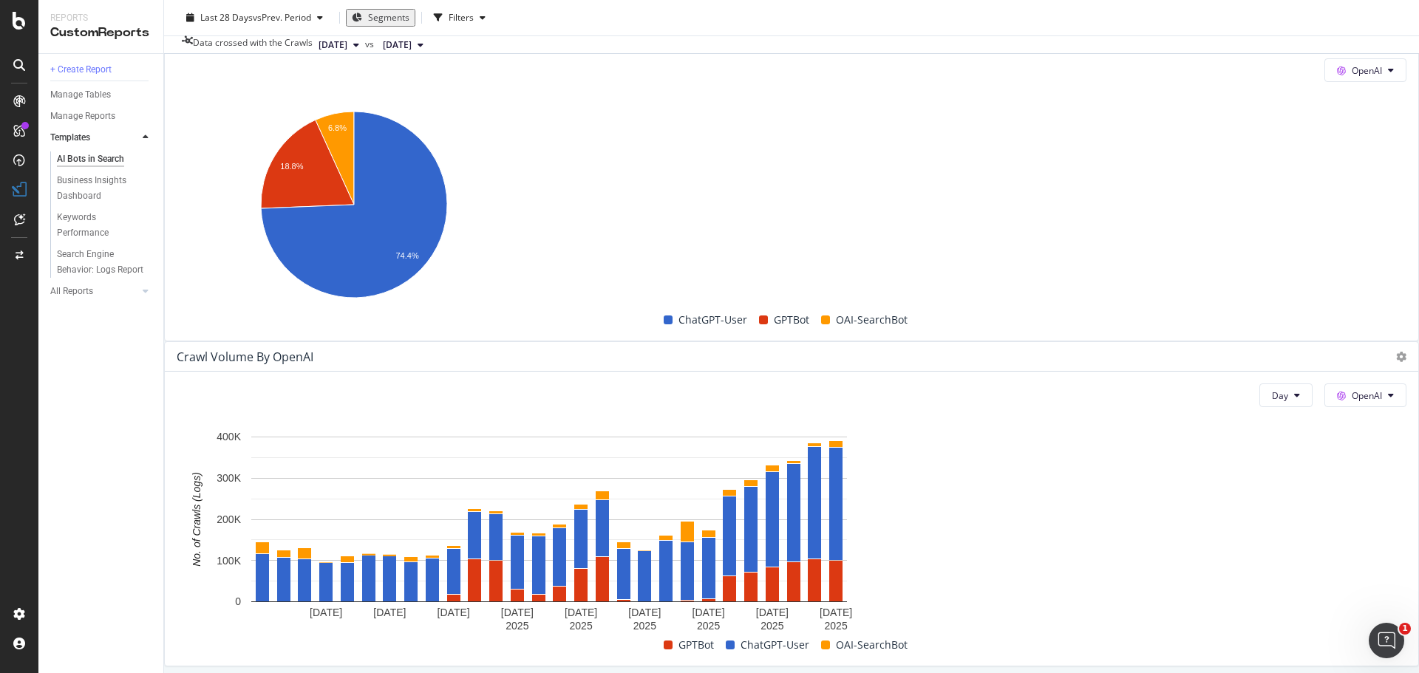
scroll to position [1183, 0]
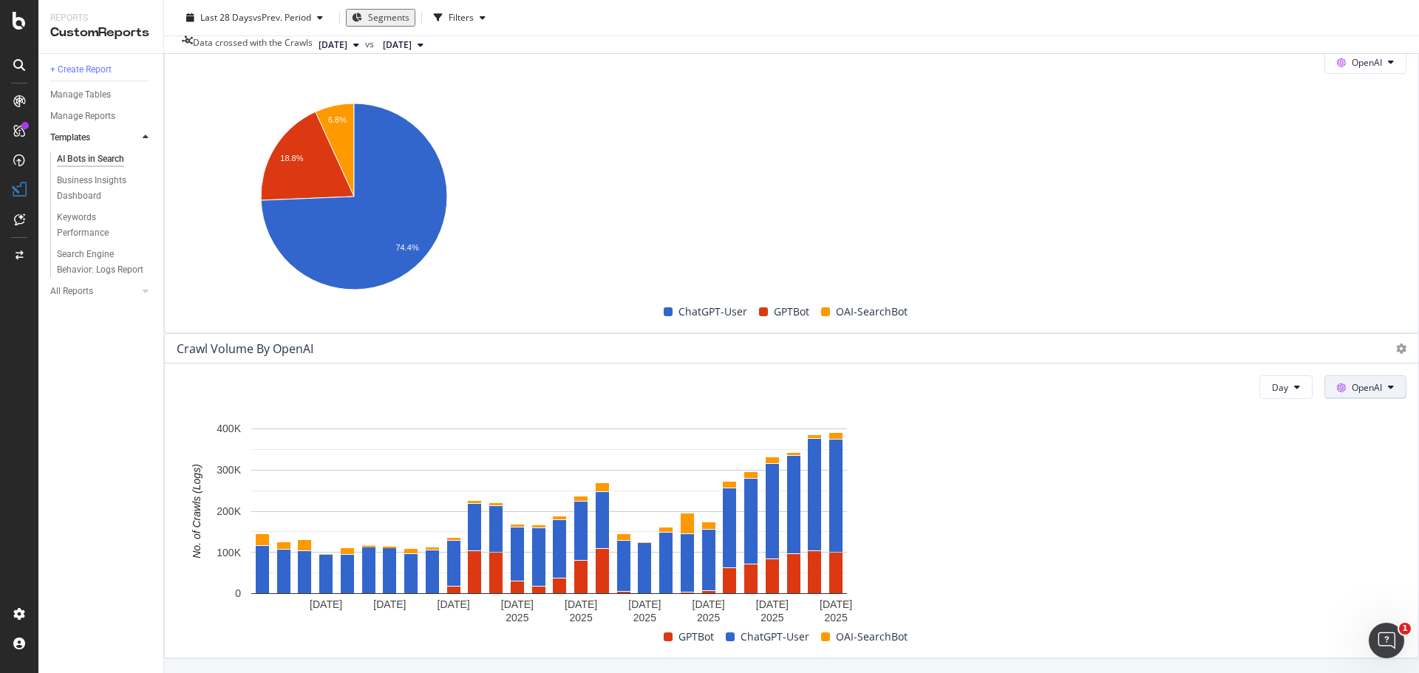
click at [1352, 381] on span "OpenAI" at bounding box center [1367, 387] width 30 height 13
click at [1363, 364] on div "Day OpenAI Hold CTRL while clicking to filter the report. [DATE] [DATE] [DATE] …" at bounding box center [792, 511] width 1254 height 294
drag, startPoint x: 1295, startPoint y: 218, endPoint x: 1293, endPoint y: 226, distance: 8.4
click at [1325, 376] on button "OpenAI" at bounding box center [1366, 388] width 82 height 24
click at [1328, 288] on span "Bing" at bounding box center [1336, 285] width 55 height 13
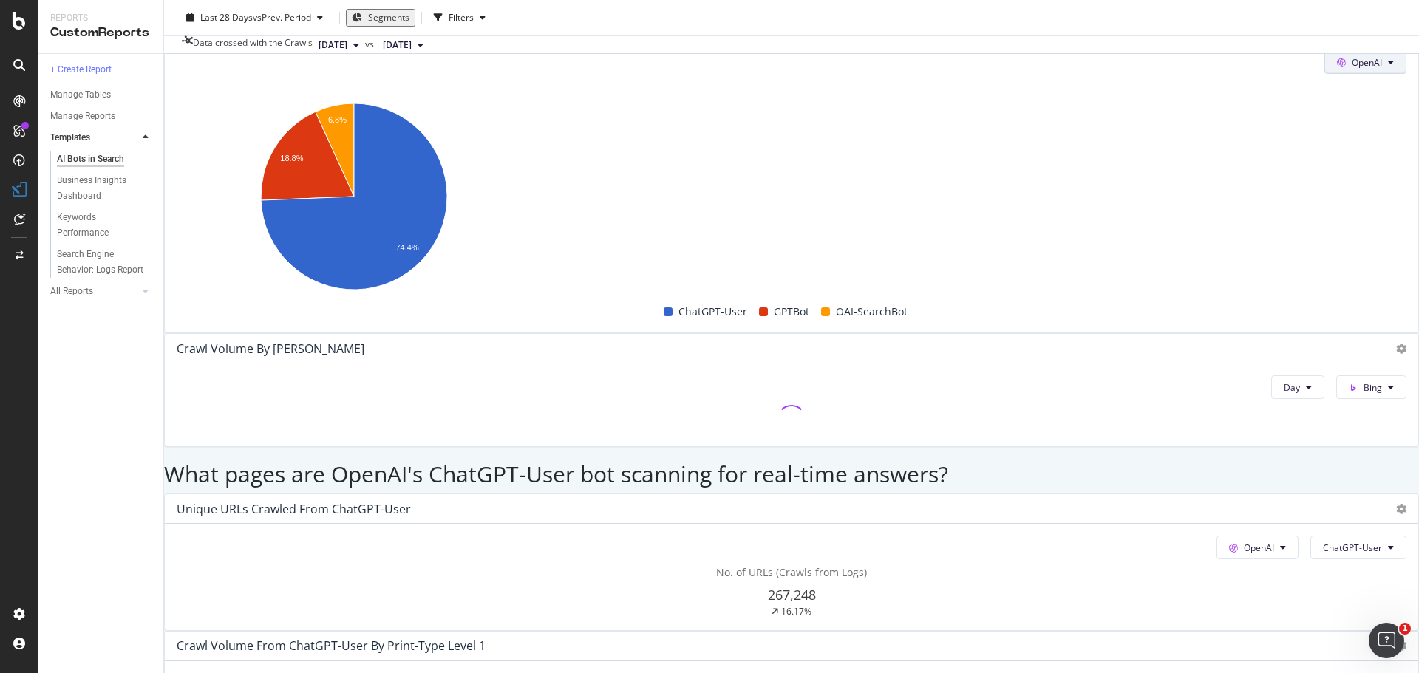
click at [1352, 69] on span "OpenAI" at bounding box center [1367, 62] width 30 height 13
click at [552, 345] on span "Other AI Bots" at bounding box center [553, 340] width 55 height 13
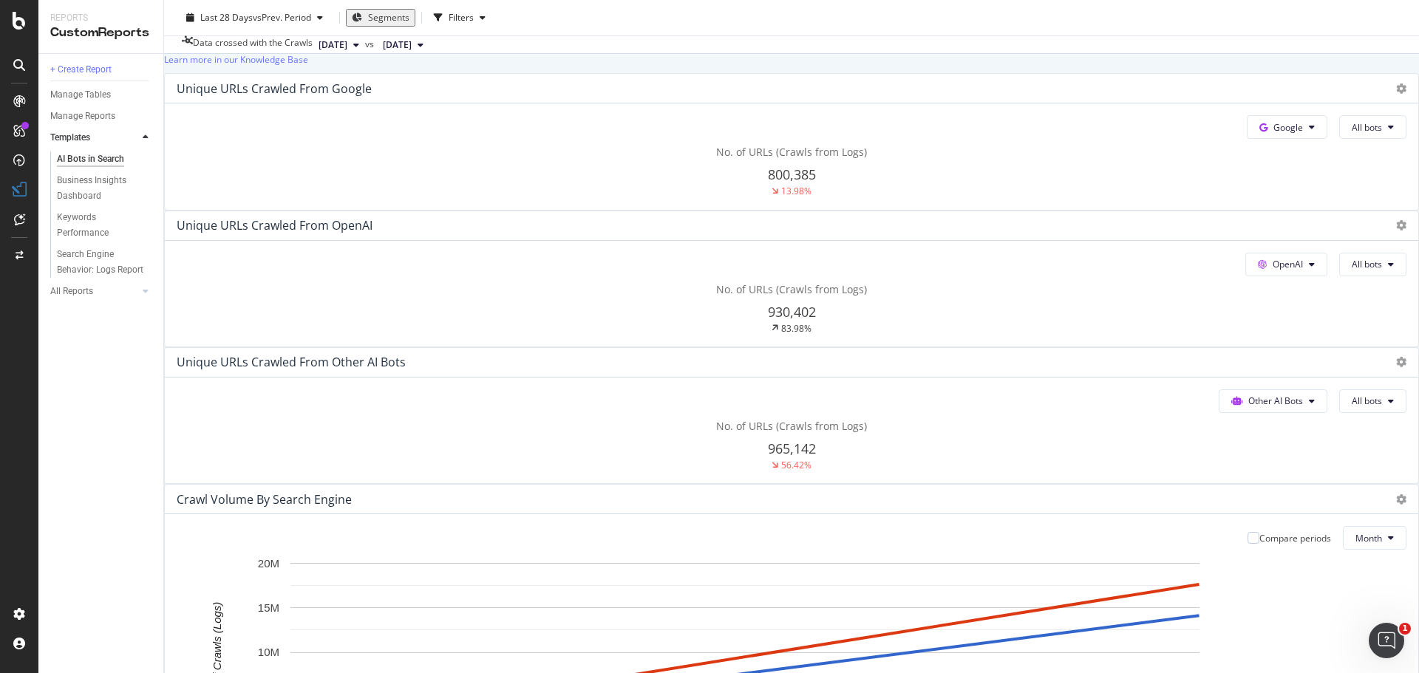
scroll to position [74, 0]
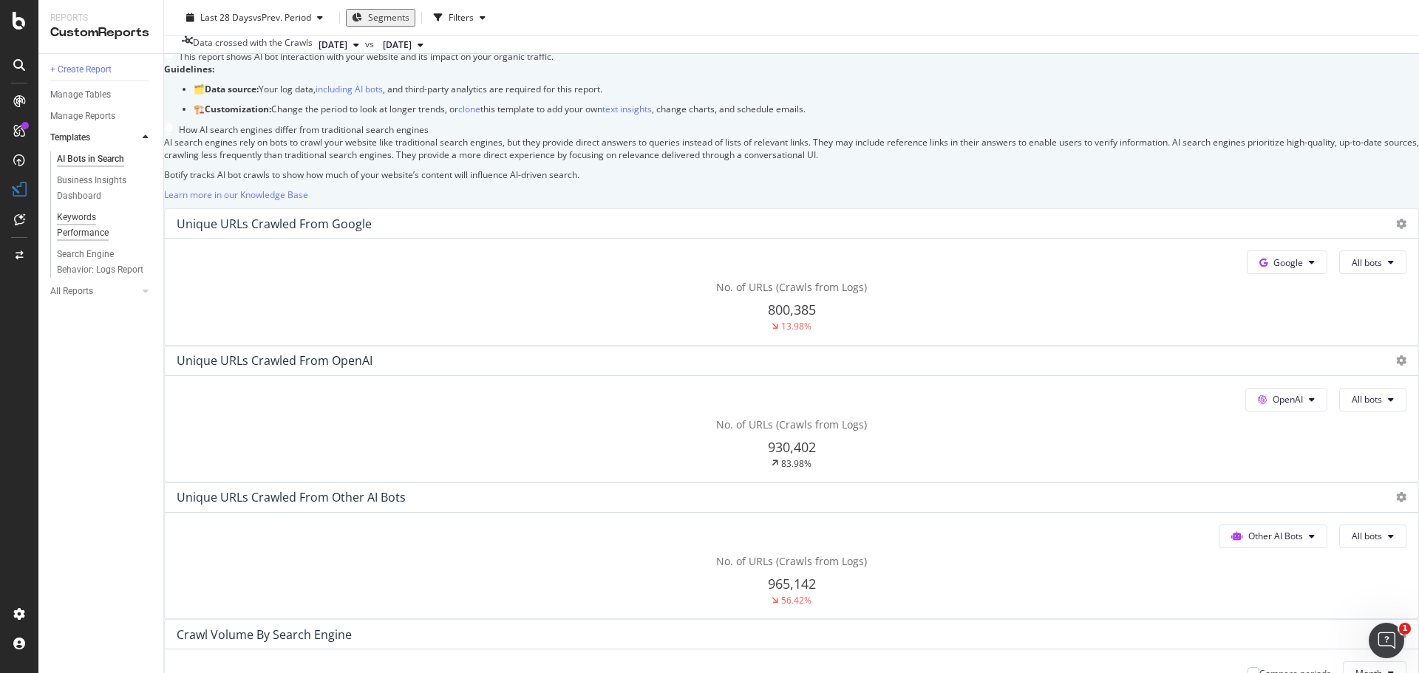
click at [96, 238] on div "Keywords Performance" at bounding box center [98, 225] width 83 height 31
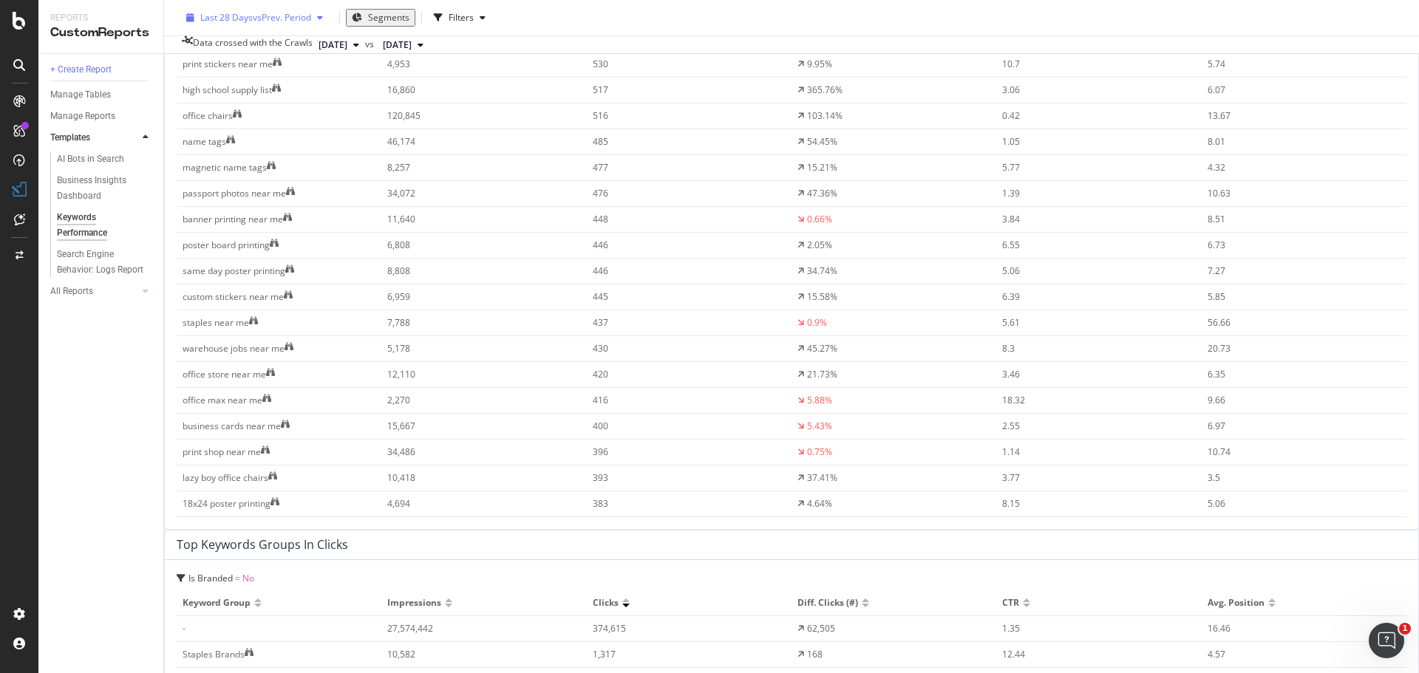
scroll to position [2070, 0]
